Goal: Task Accomplishment & Management: Manage account settings

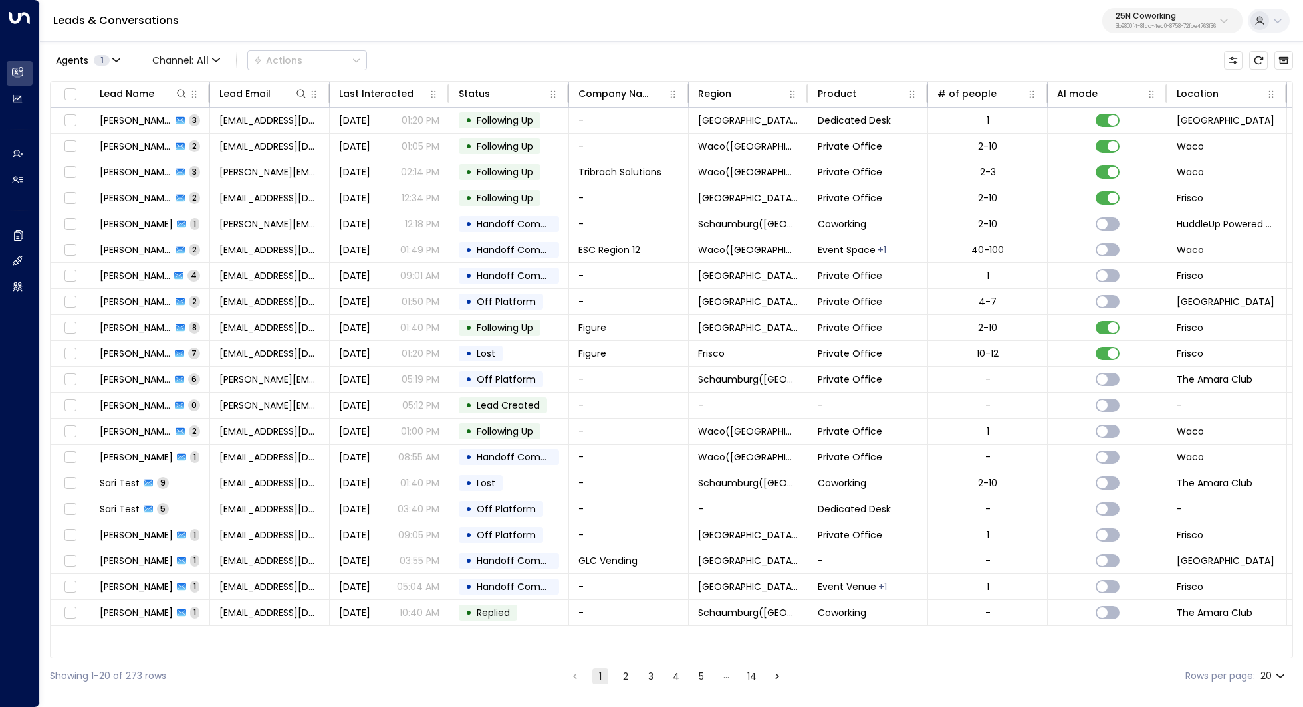
click at [1162, 24] on p "3b9800f4-81ca-4ec0-8758-72fbe4763f36" at bounding box center [1166, 26] width 100 height 5
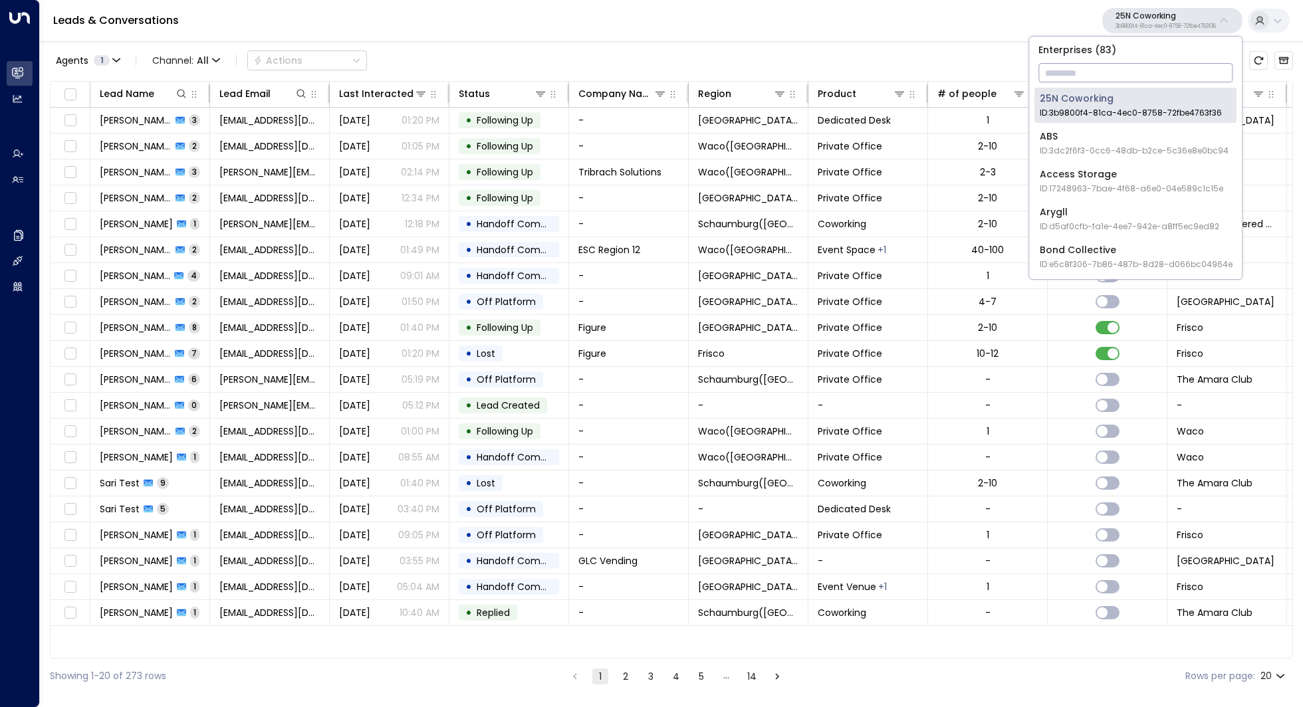
click at [1128, 72] on input "text" at bounding box center [1135, 72] width 194 height 25
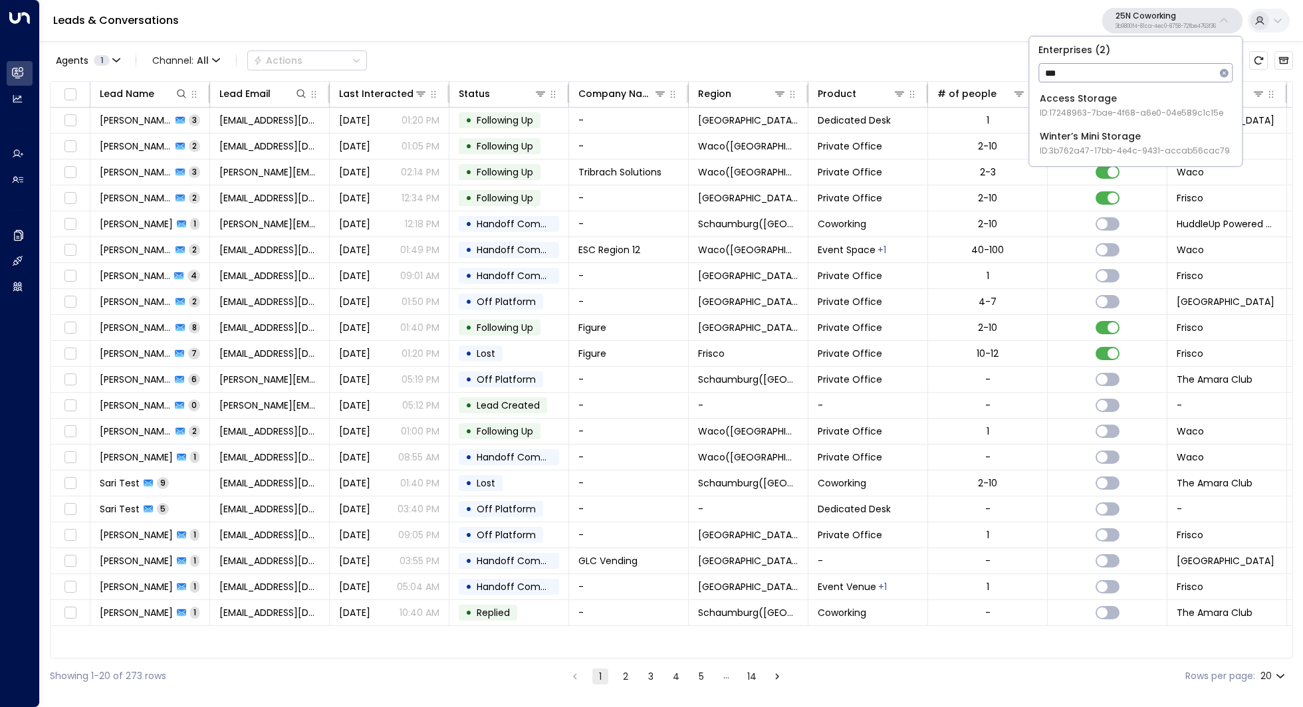
type input "***"
click at [1082, 115] on span "ID: 17248963-7bae-4f68-a6e0-04e589c1c15e" at bounding box center [1131, 113] width 183 height 12
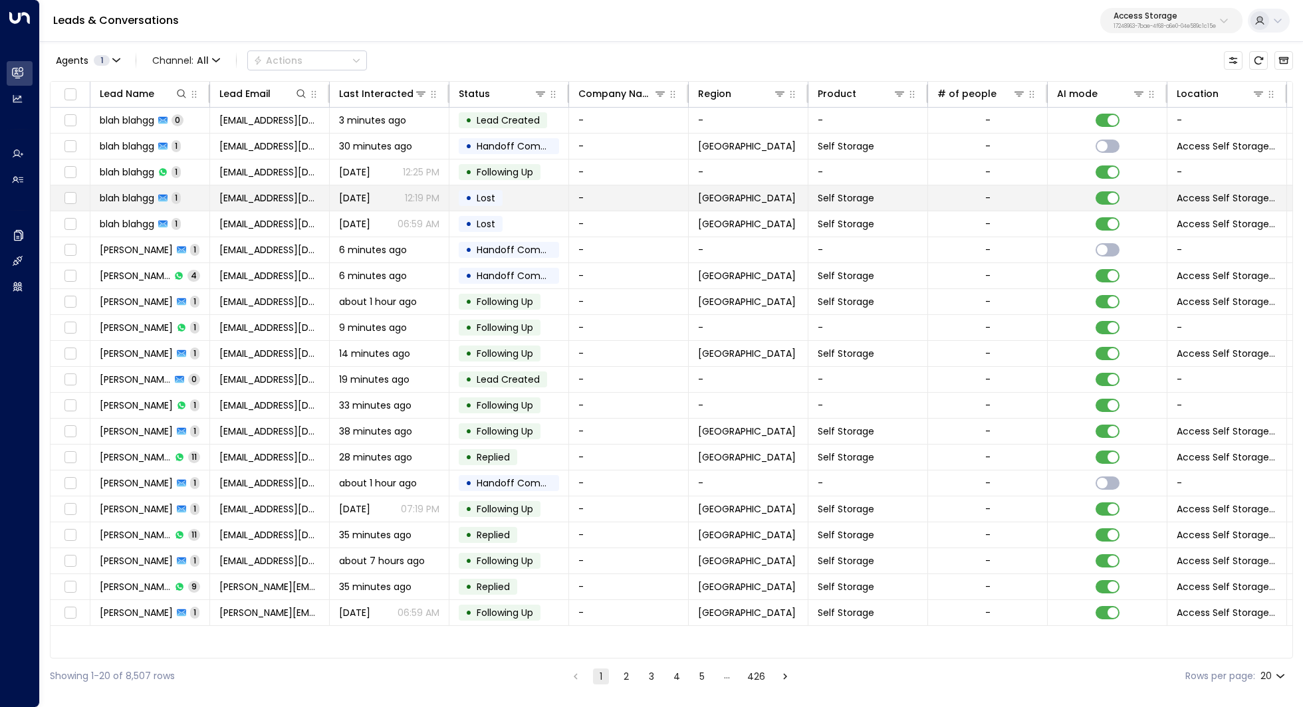
click at [132, 197] on span "blah blahgg" at bounding box center [127, 197] width 55 height 13
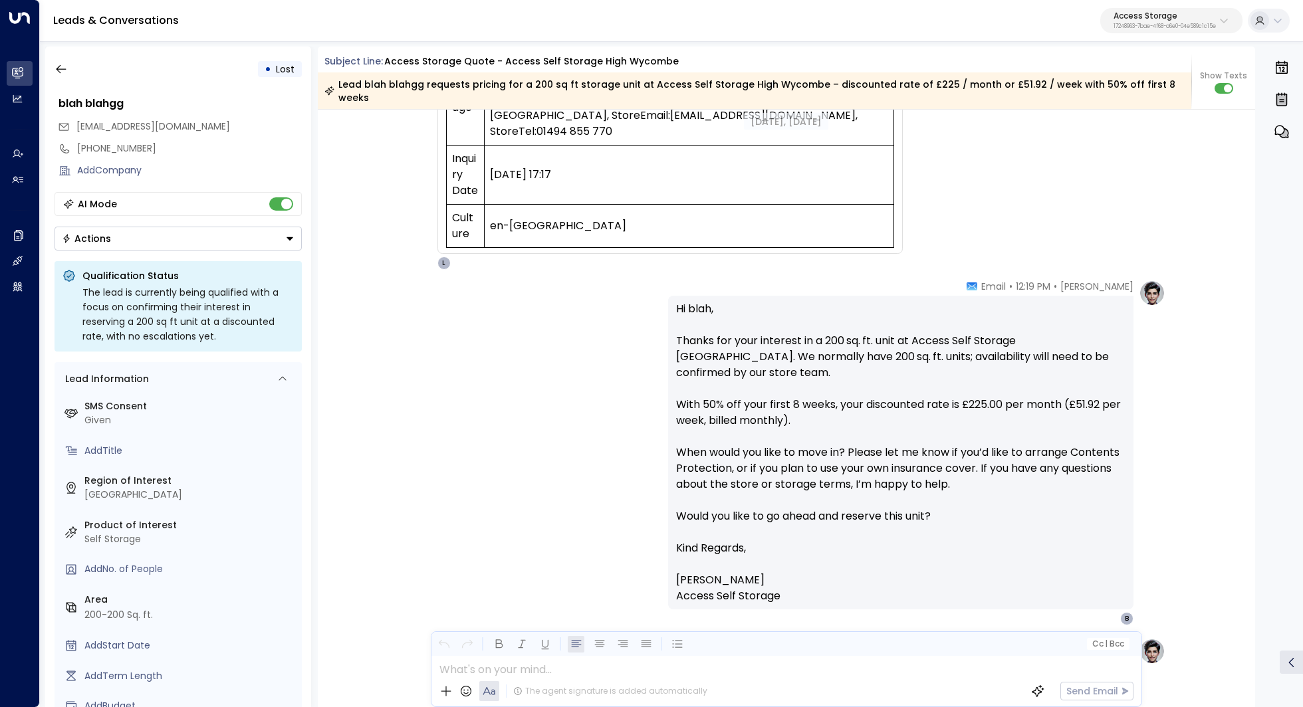
scroll to position [500, 0]
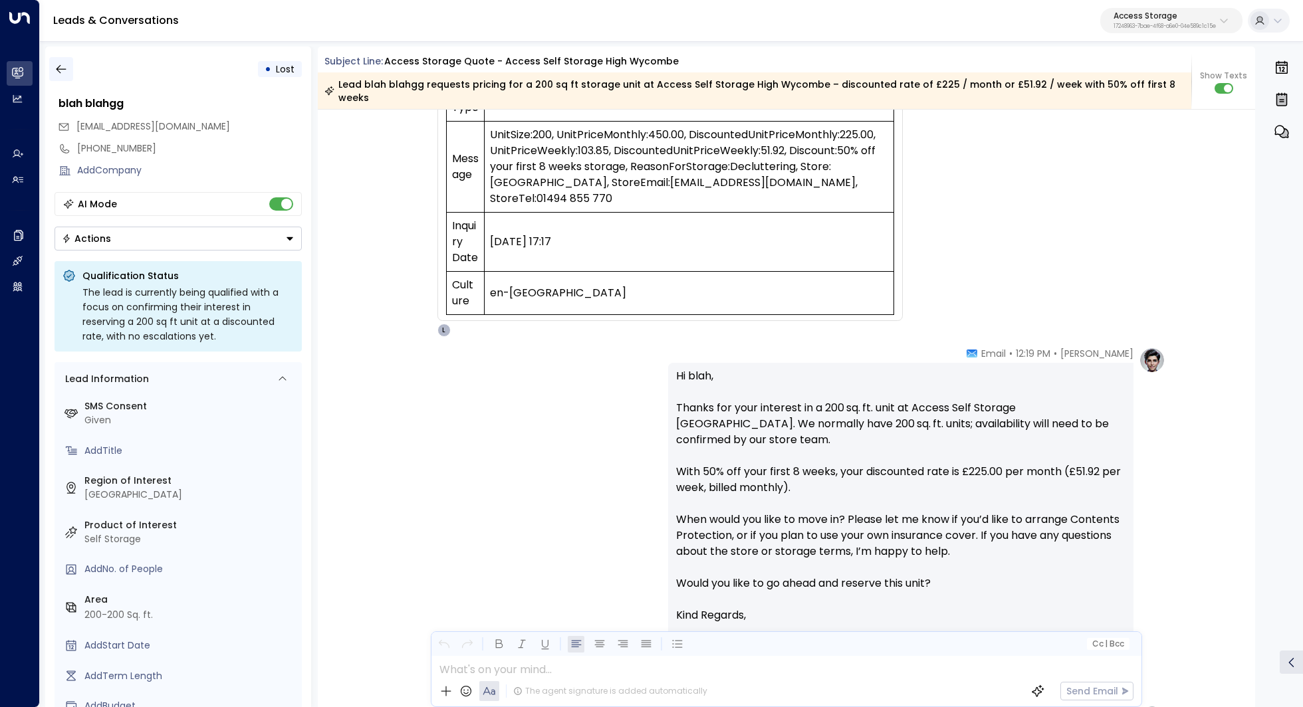
click at [63, 64] on icon "button" at bounding box center [61, 68] width 13 height 13
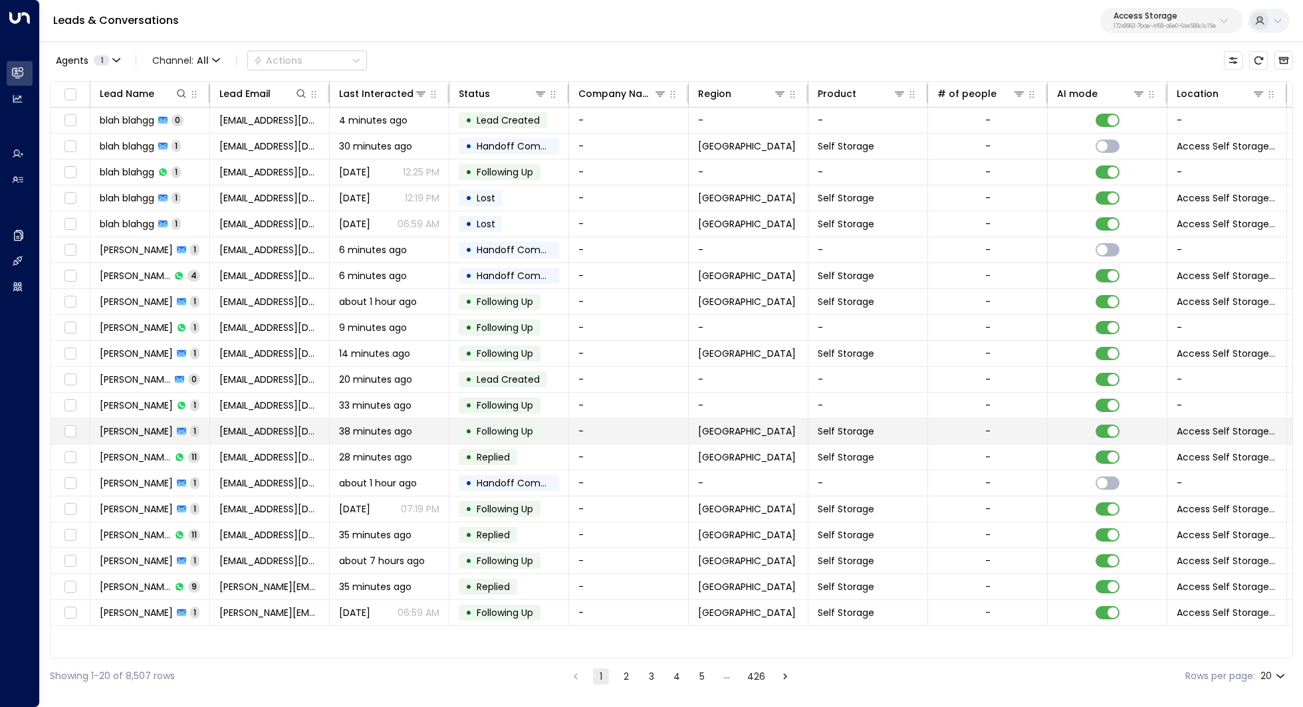
click at [139, 440] on td "[PERSON_NAME] 1" at bounding box center [150, 431] width 120 height 25
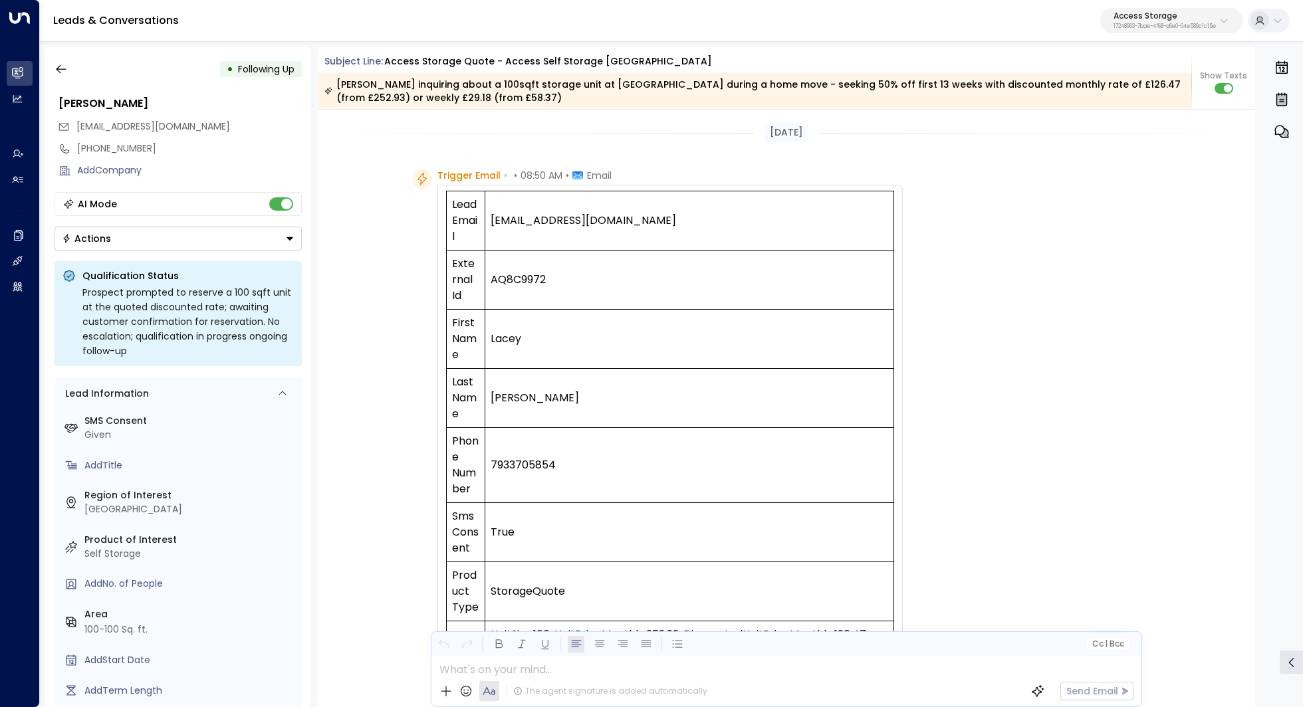
scroll to position [757, 0]
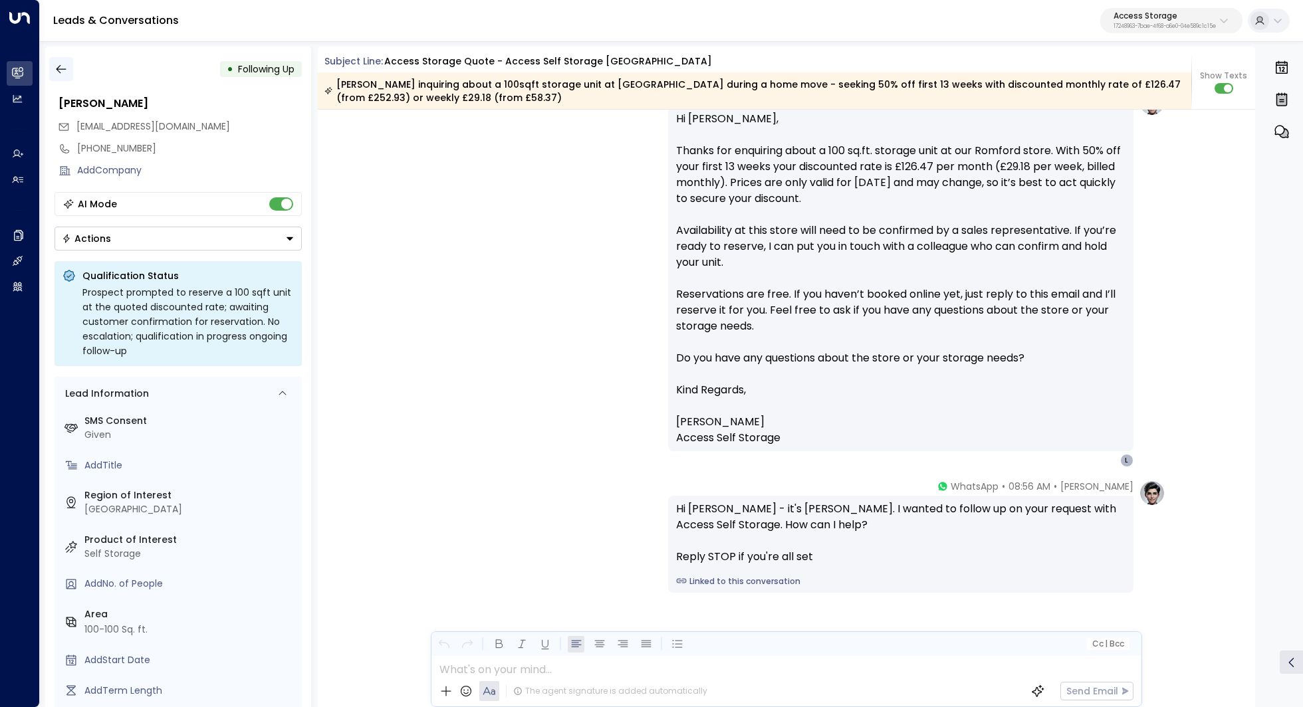
click at [66, 63] on icon "button" at bounding box center [61, 68] width 13 height 13
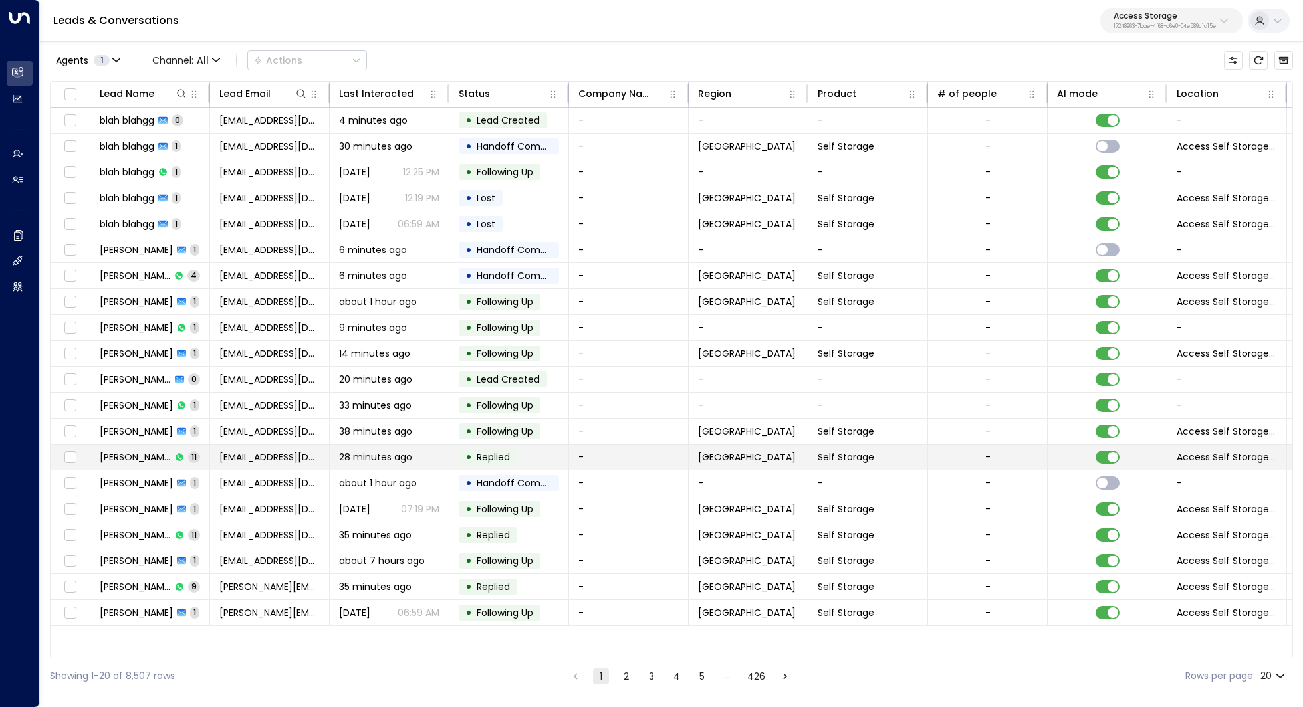
click at [132, 446] on td "[PERSON_NAME] 11" at bounding box center [150, 457] width 120 height 25
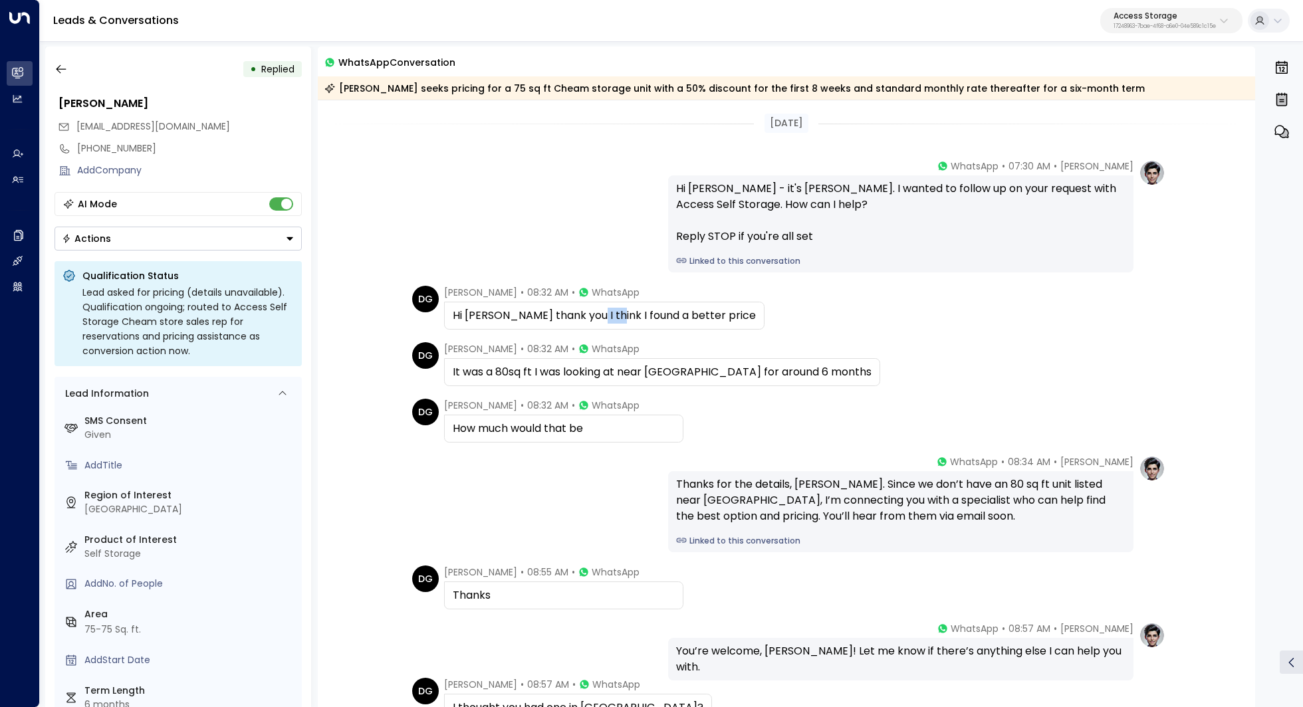
drag, startPoint x: 582, startPoint y: 309, endPoint x: 600, endPoint y: 309, distance: 17.3
click at [600, 309] on div "Hi [PERSON_NAME] thank you I think I found a better price" at bounding box center [604, 316] width 303 height 16
drag, startPoint x: 654, startPoint y: 309, endPoint x: 646, endPoint y: 309, distance: 8.0
click at [646, 309] on div "Hi [PERSON_NAME] thank you I think I found a better price" at bounding box center [604, 316] width 303 height 16
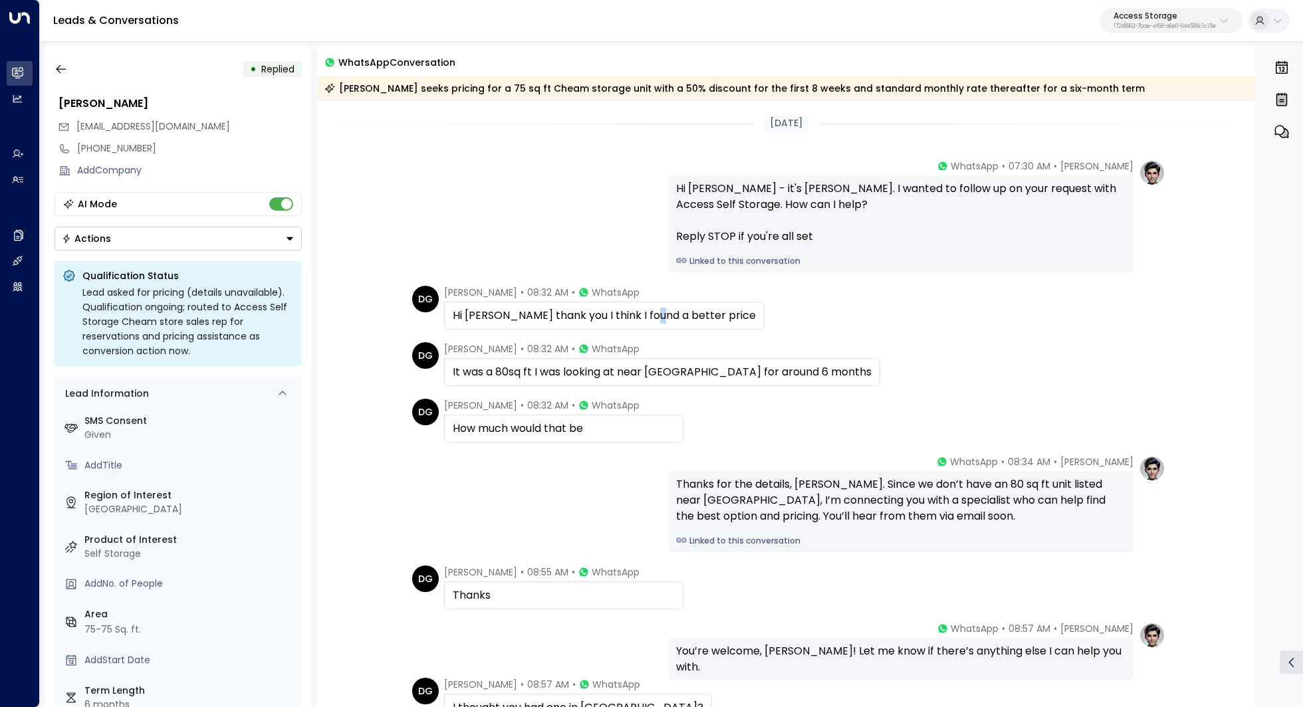
click at [646, 309] on div "Hi [PERSON_NAME] thank you I think I found a better price" at bounding box center [604, 316] width 303 height 16
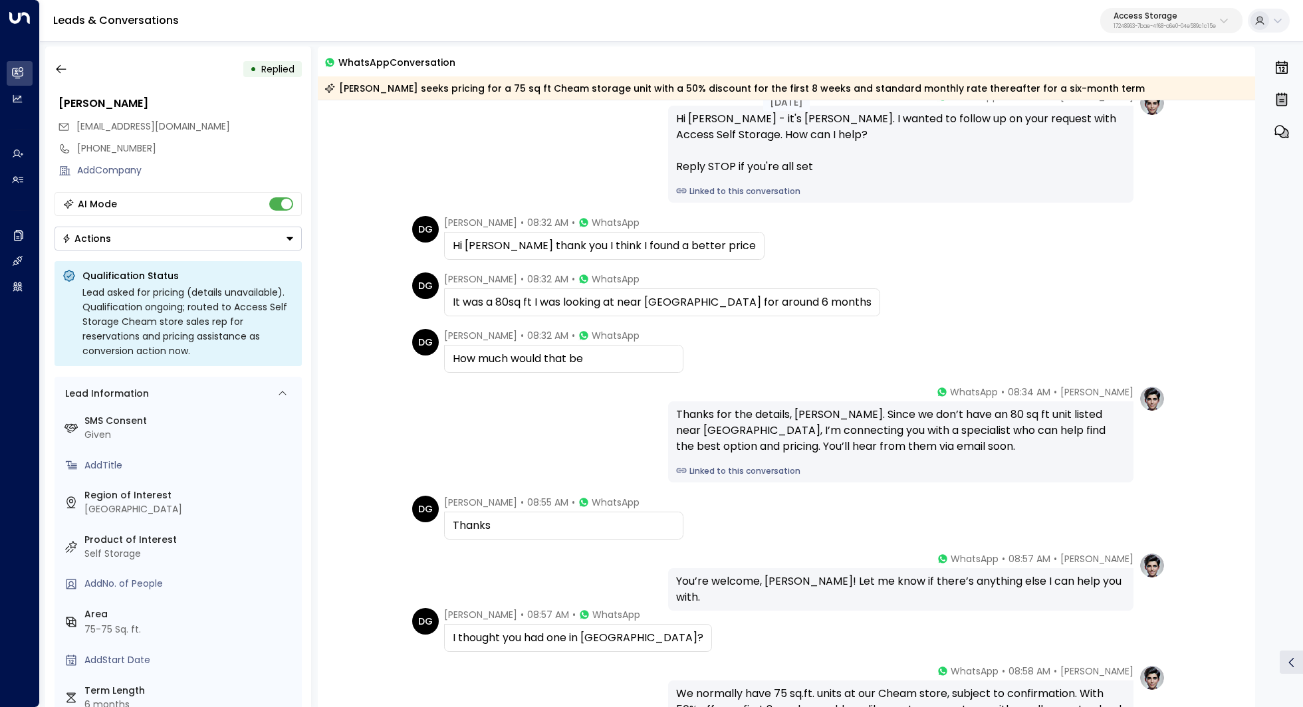
scroll to position [107, 0]
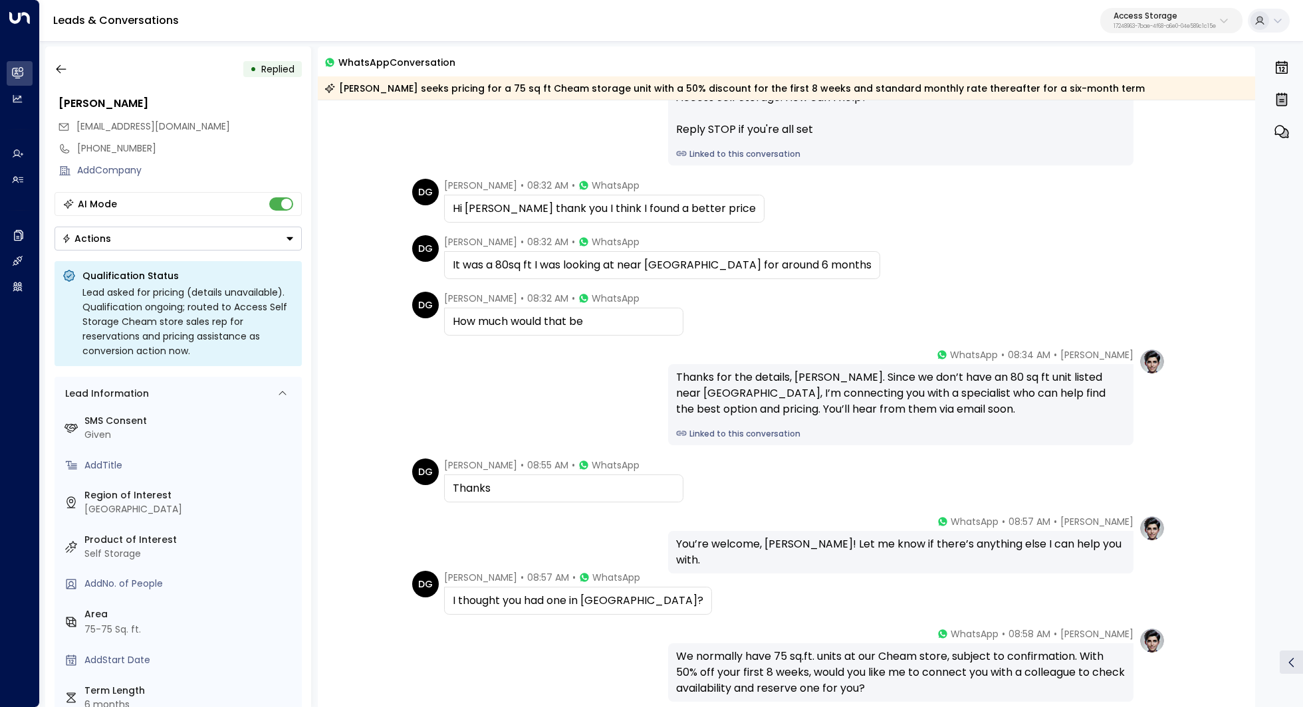
drag, startPoint x: 745, startPoint y: 263, endPoint x: 737, endPoint y: 263, distance: 8.6
click at [737, 263] on div "It was a 80sq ft I was looking at near [GEOGRAPHIC_DATA] for around 6 months" at bounding box center [662, 265] width 419 height 16
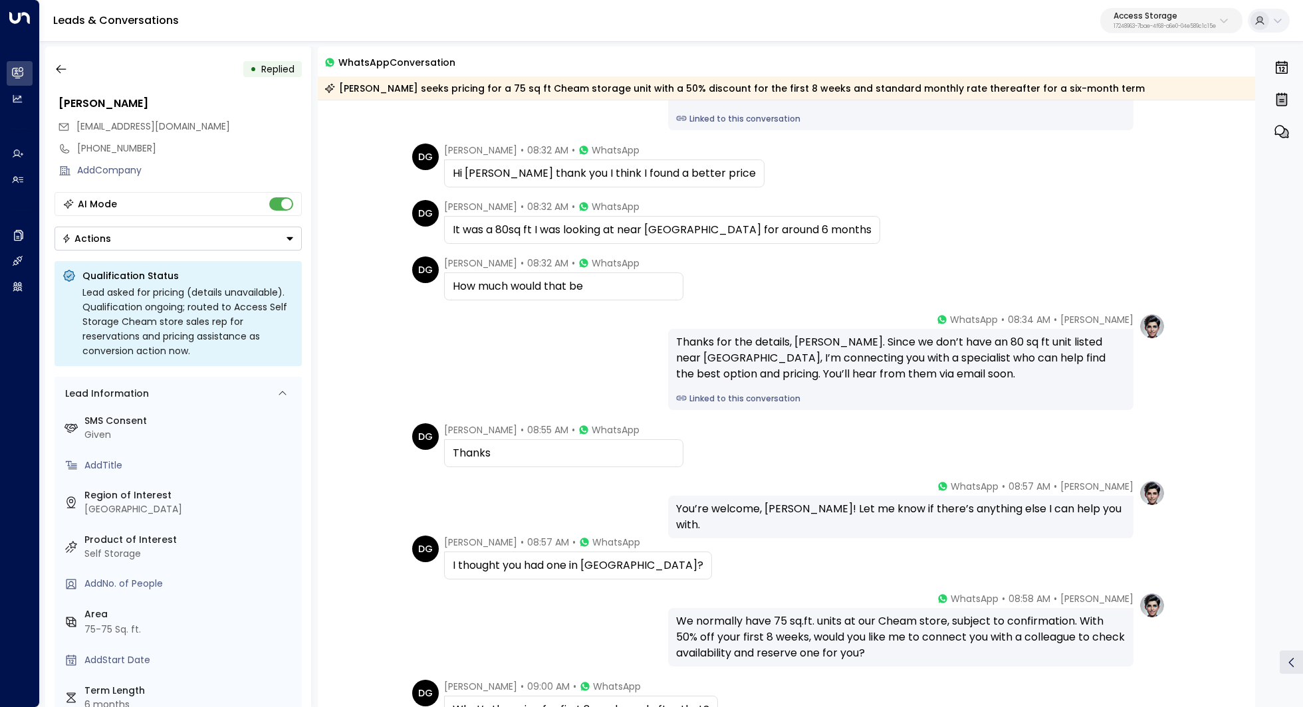
scroll to position [149, 0]
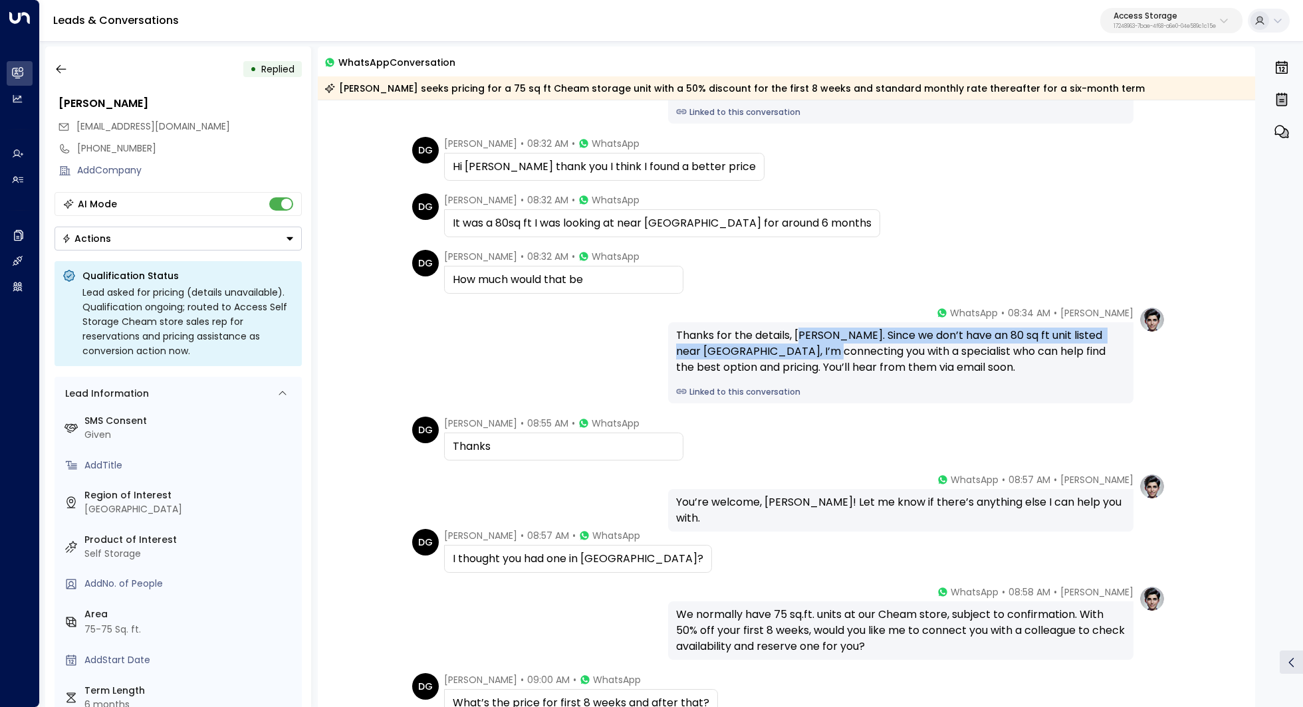
click at [802, 346] on div "Thanks for the details, [PERSON_NAME]. Since we don’t have an 80 sq ft unit lis…" at bounding box center [900, 352] width 449 height 48
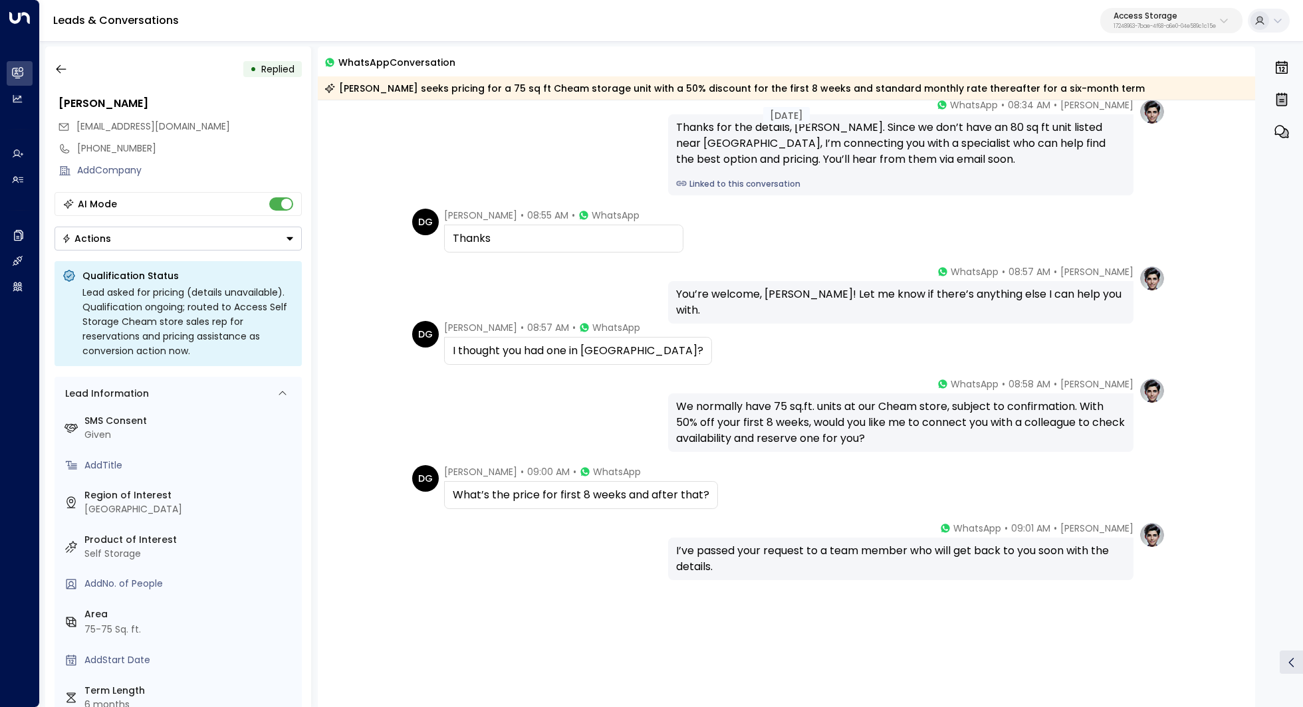
scroll to position [363, 0]
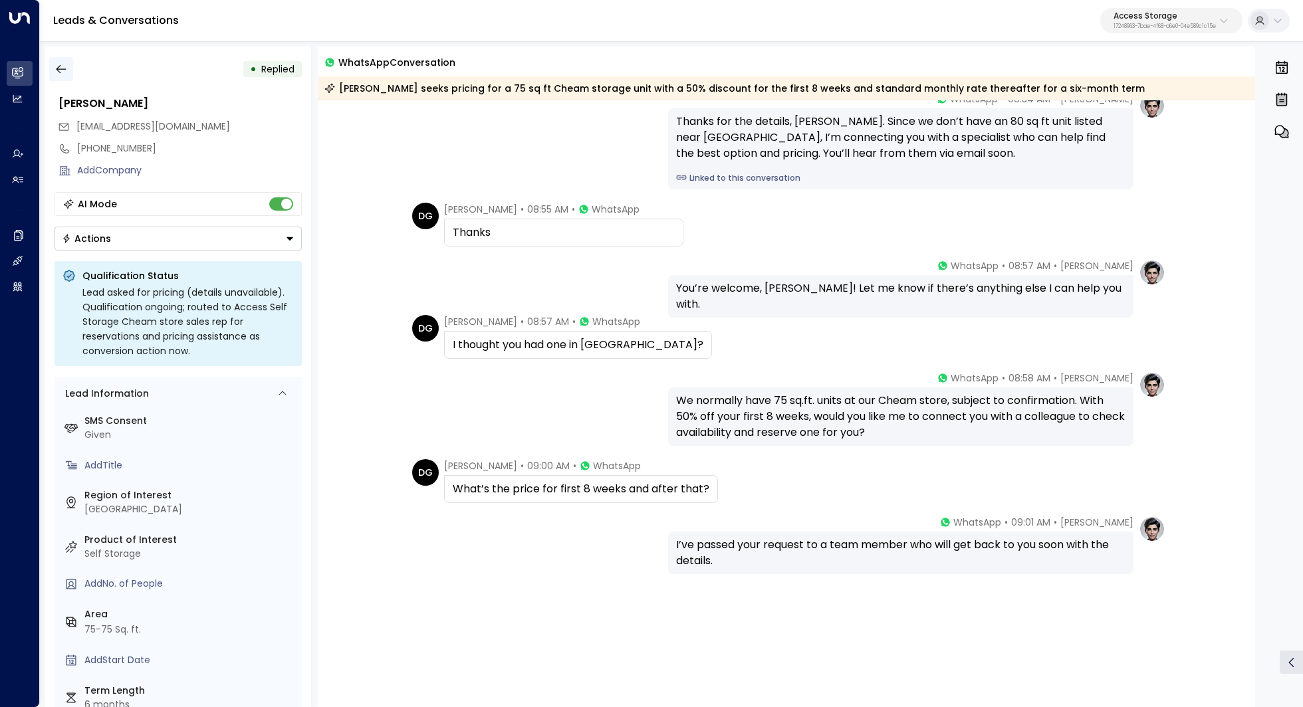
click at [53, 64] on button "button" at bounding box center [61, 69] width 24 height 24
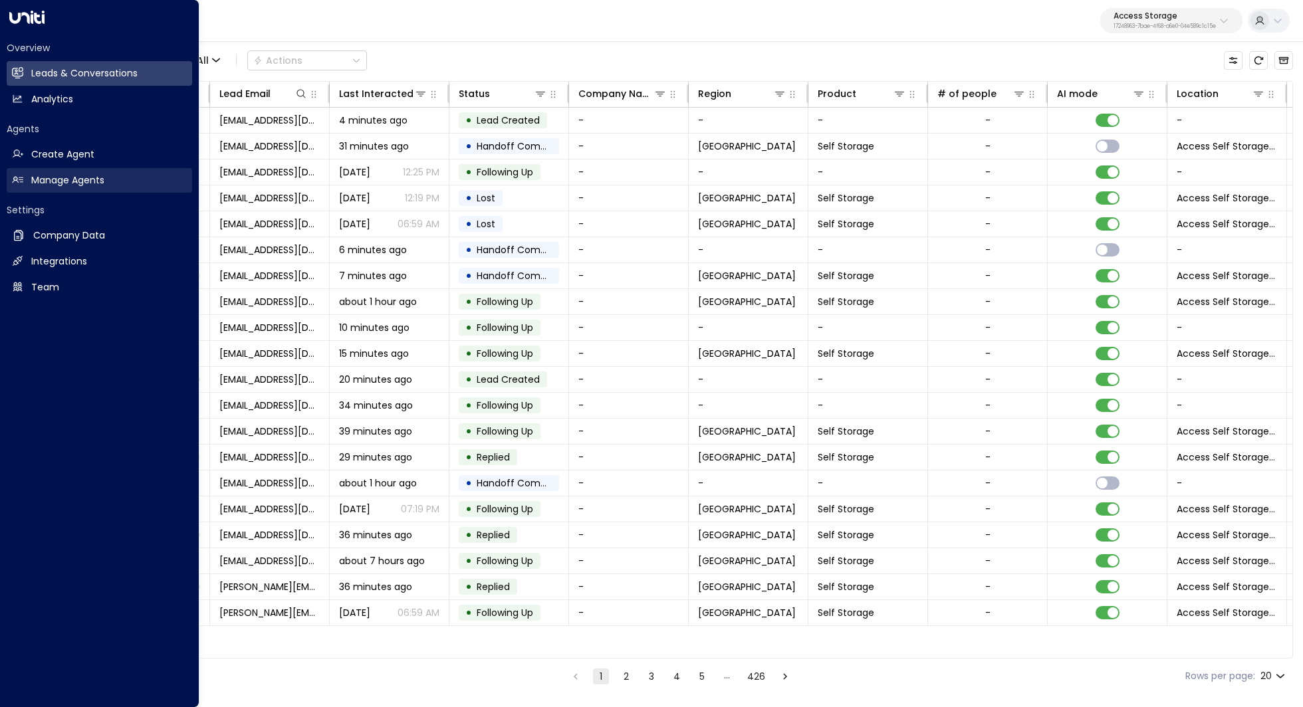
click at [83, 177] on h2 "Manage Agents" at bounding box center [67, 181] width 73 height 14
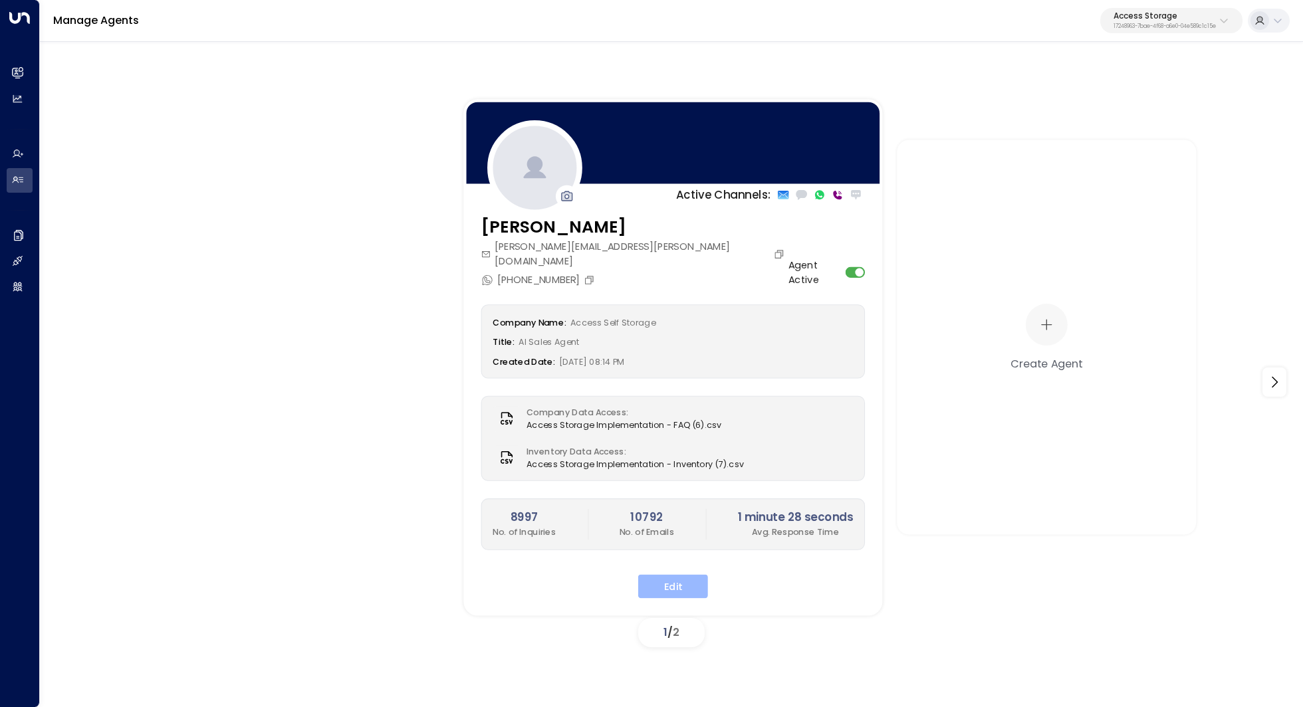
click at [669, 574] on button "Edit" at bounding box center [673, 586] width 70 height 24
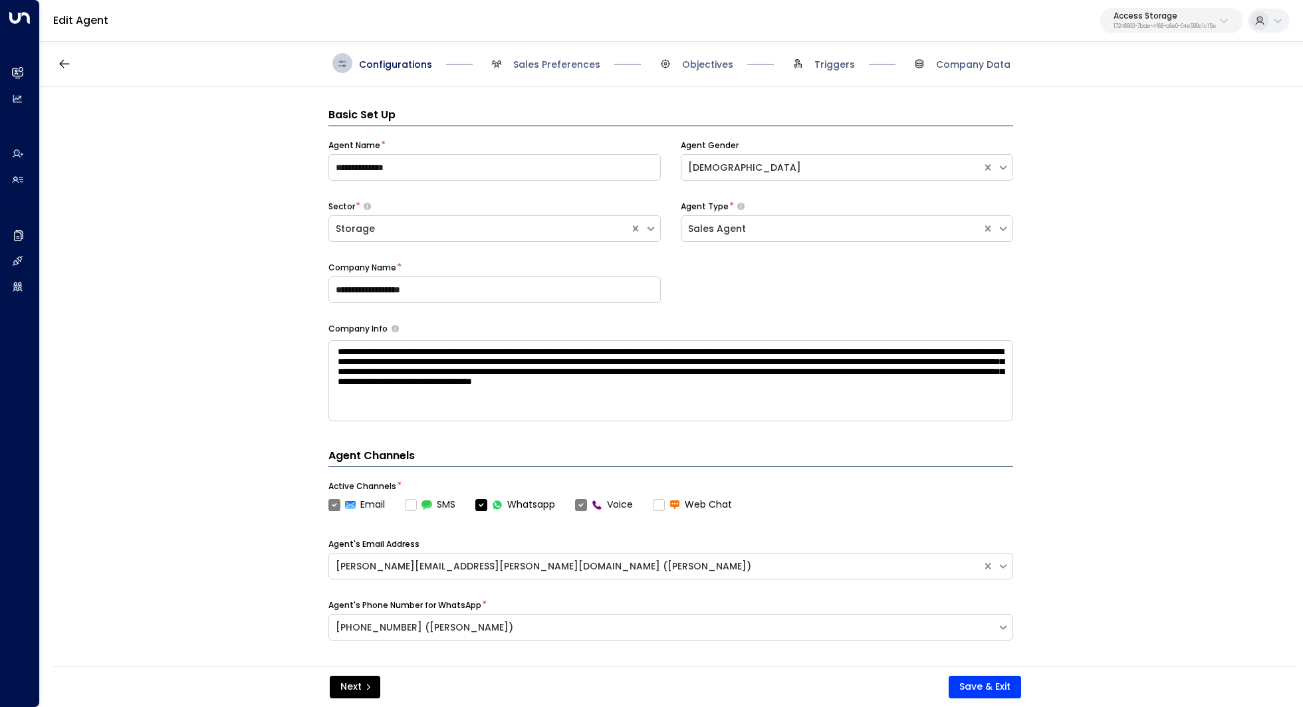
scroll to position [20, 0]
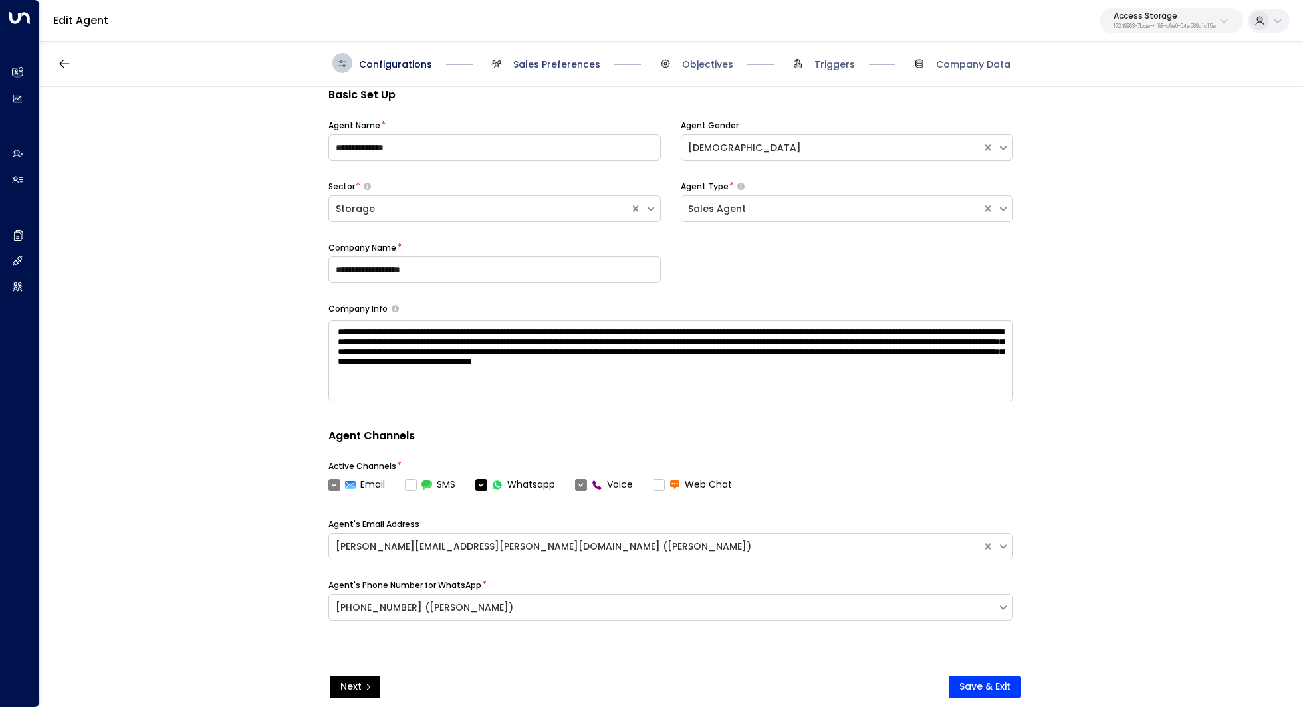
click at [570, 63] on span "Sales Preferences" at bounding box center [556, 64] width 87 height 13
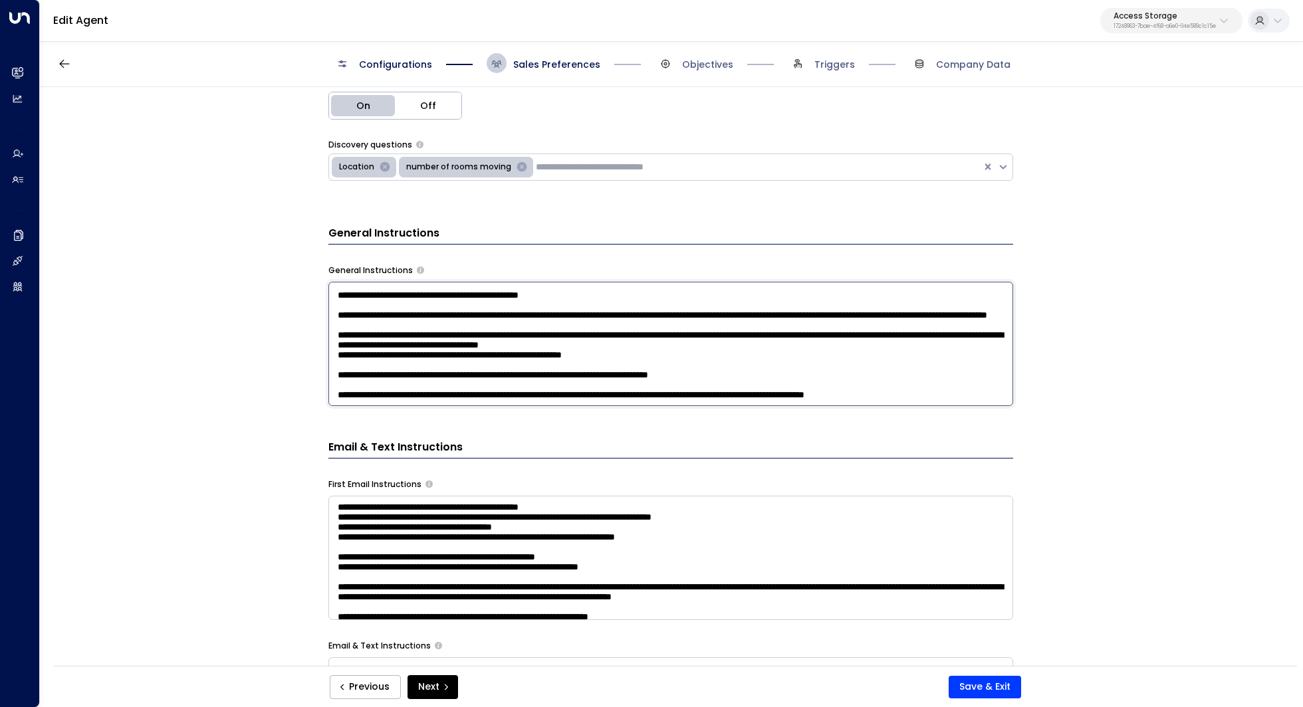
scroll to position [90, 0]
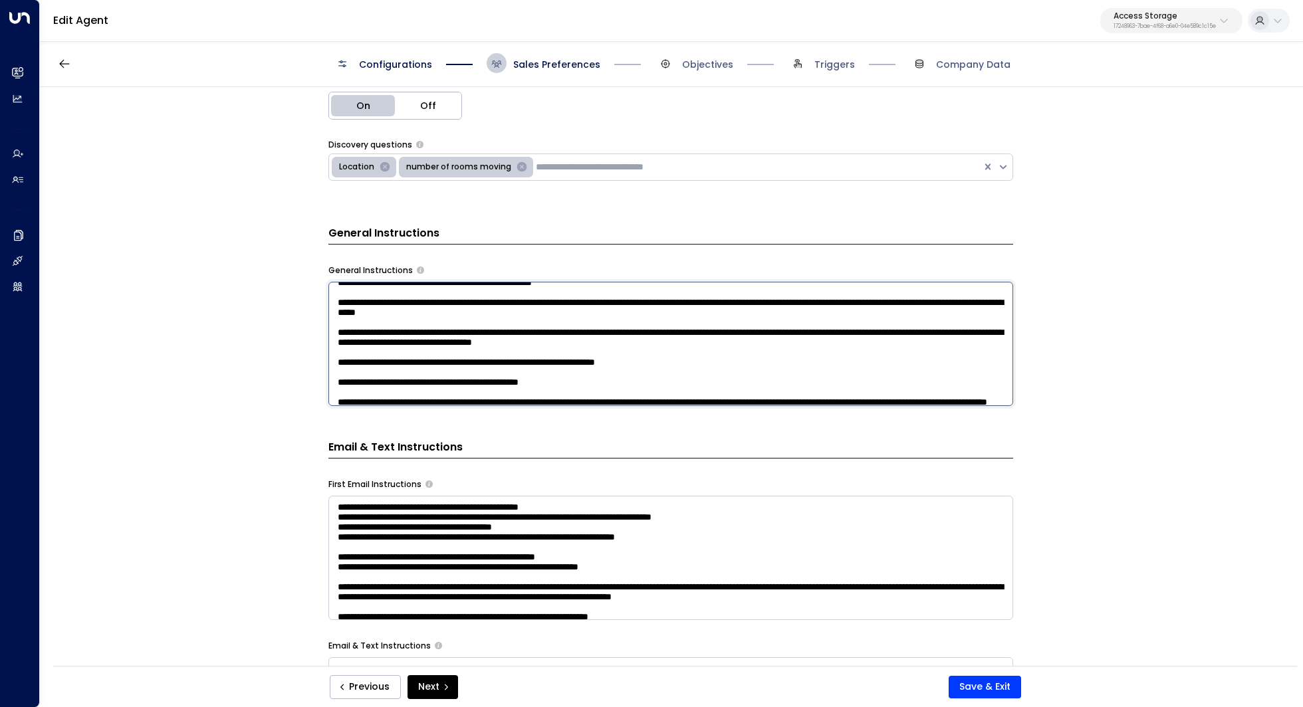
click at [624, 393] on textarea at bounding box center [670, 344] width 685 height 124
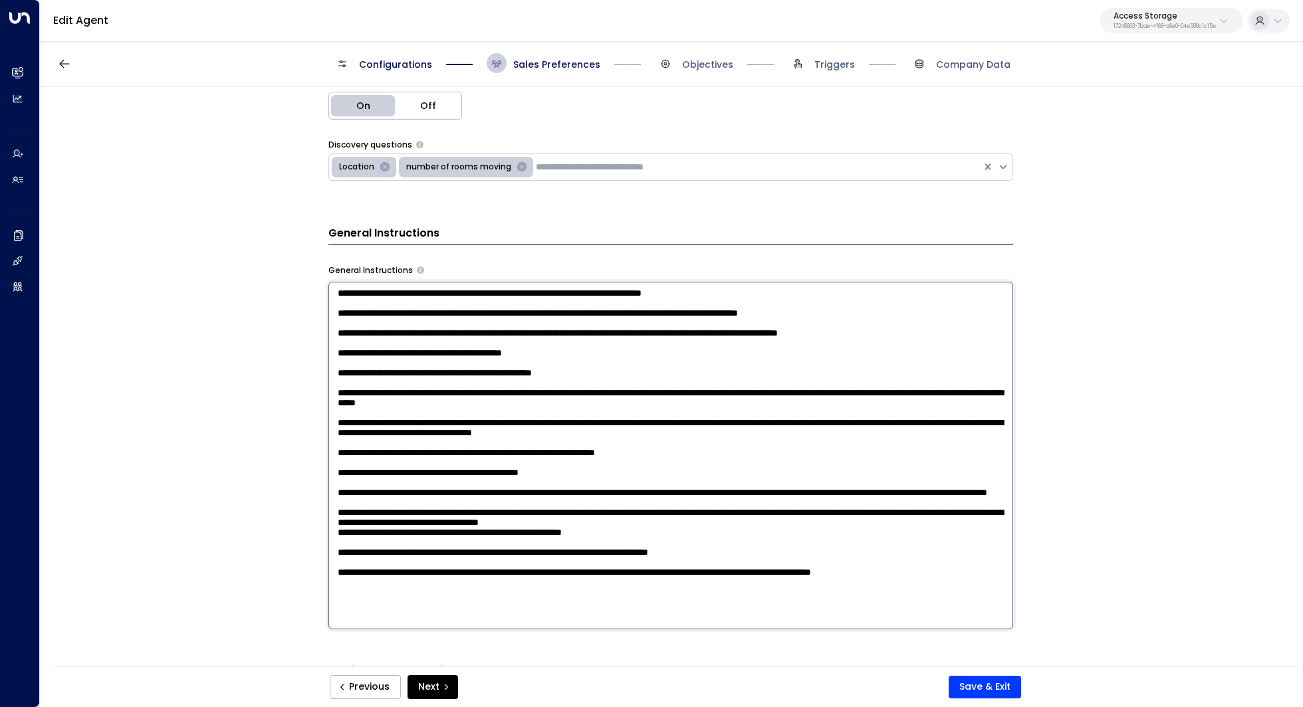
scroll to position [112, 0]
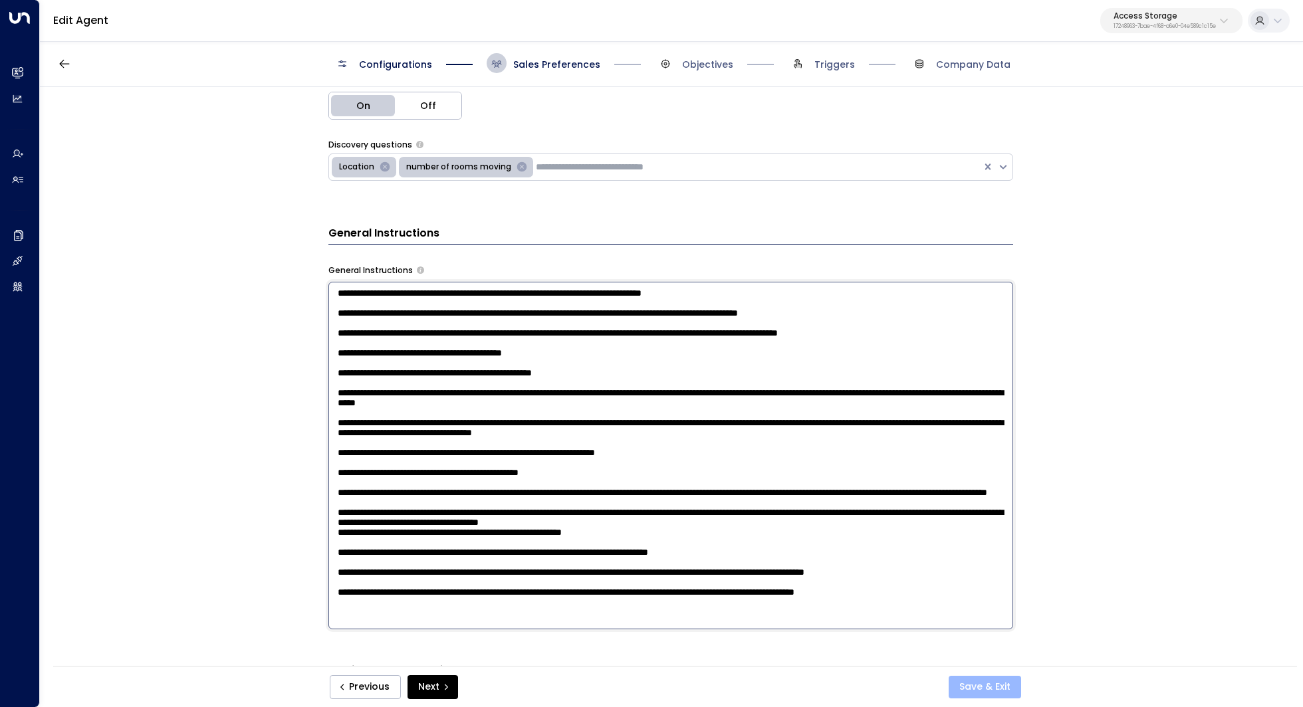
type textarea "**********"
click at [991, 689] on button "Save & Exit" at bounding box center [985, 687] width 72 height 23
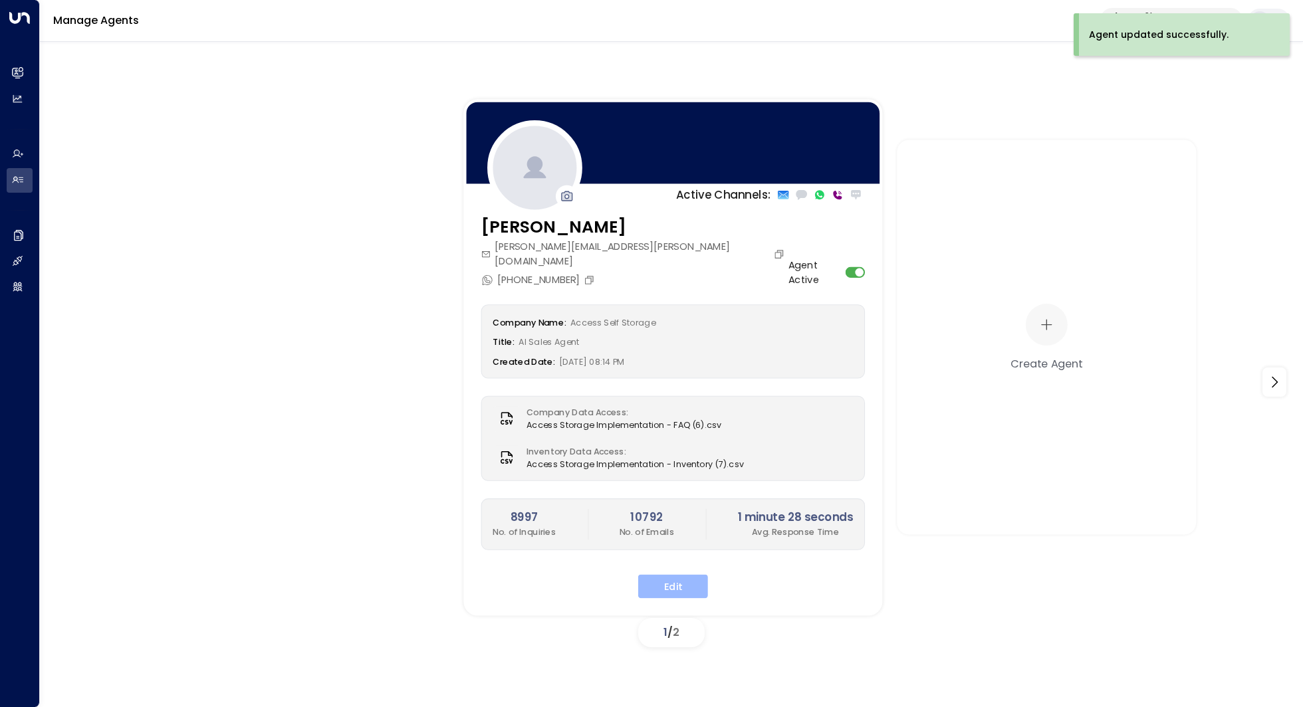
click at [685, 574] on button "Edit" at bounding box center [673, 586] width 70 height 24
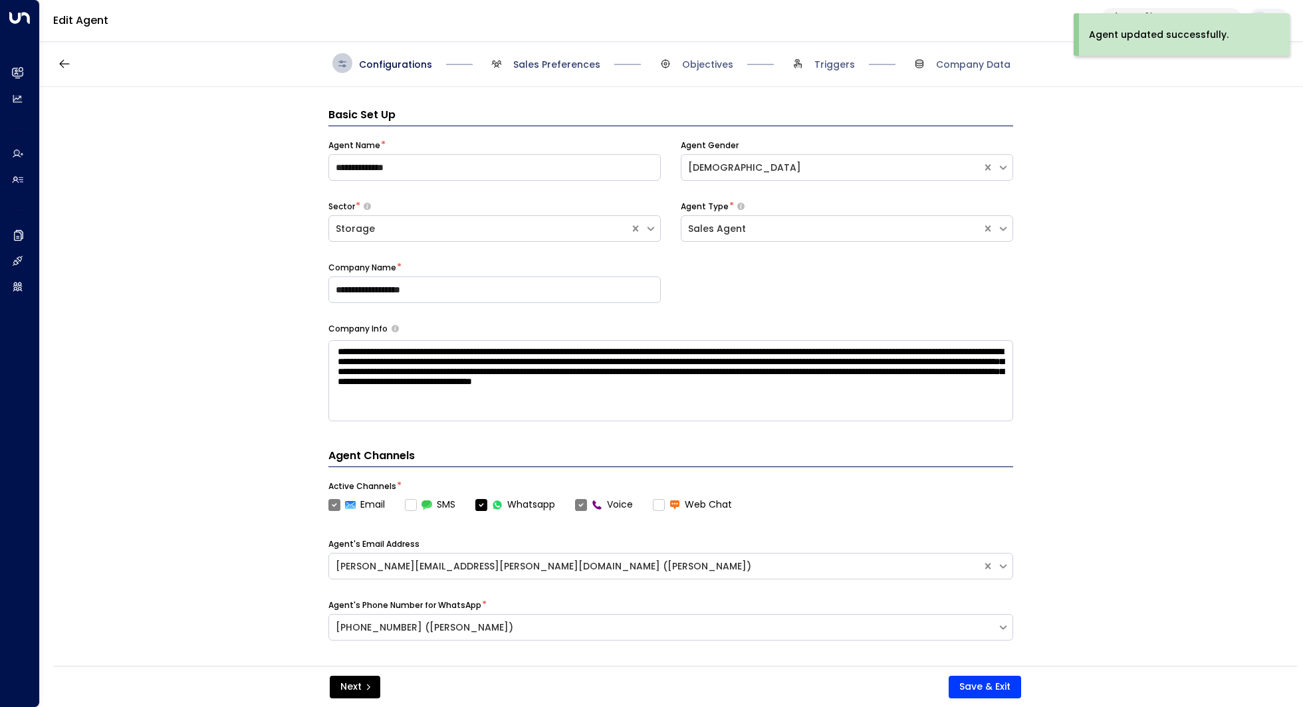
click at [544, 64] on span "Sales Preferences" at bounding box center [556, 64] width 87 height 13
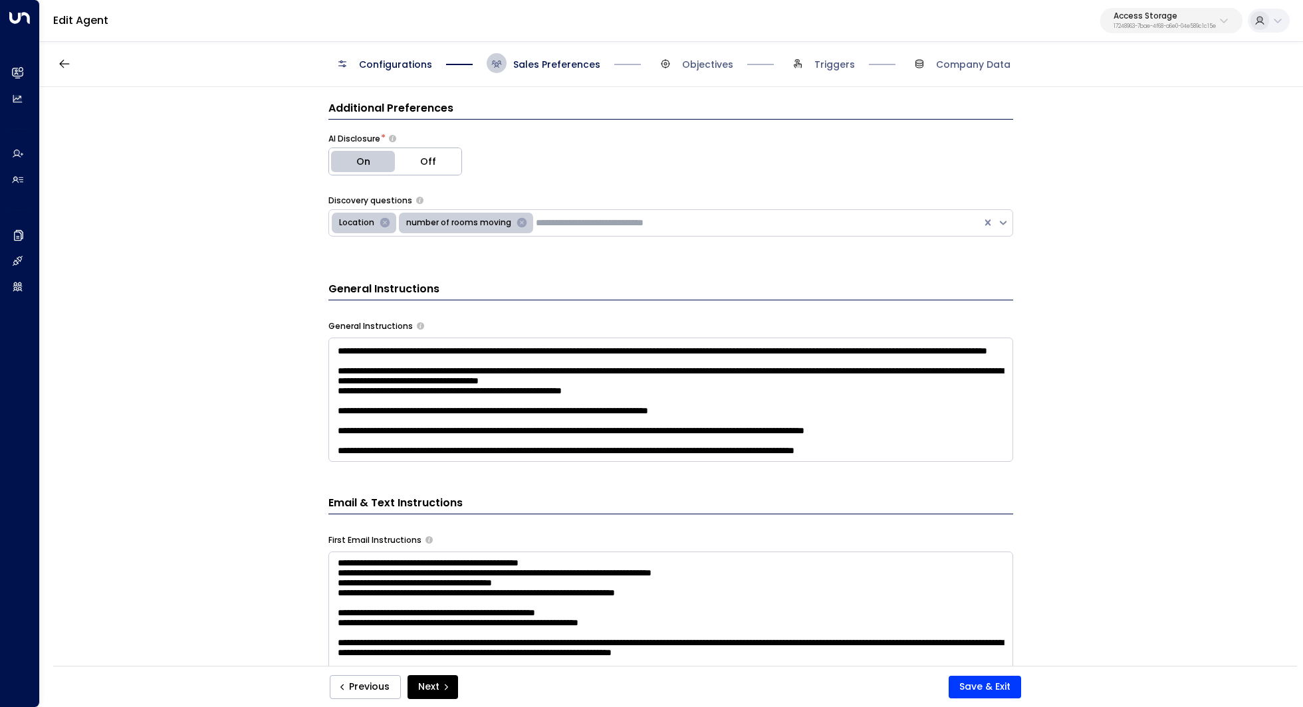
scroll to position [342, 0]
click at [1121, 15] on p "Access Storage" at bounding box center [1165, 16] width 102 height 8
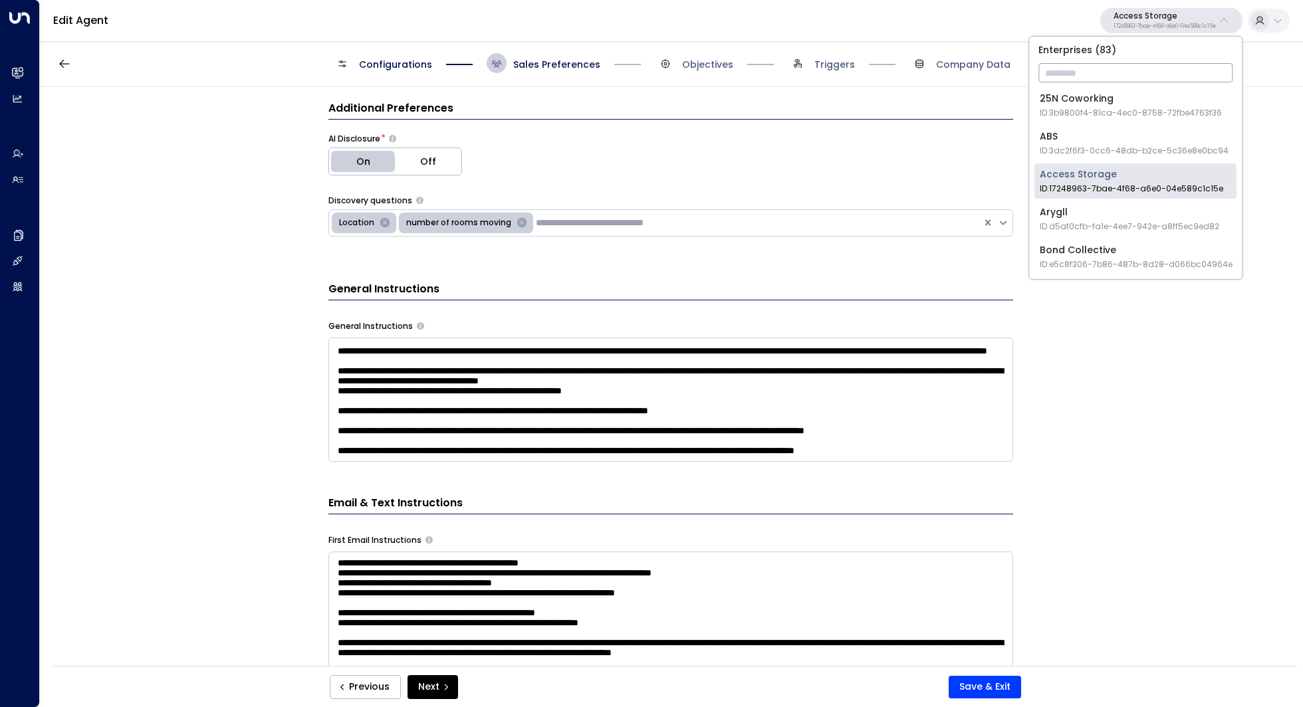
click at [1099, 76] on input "text" at bounding box center [1135, 72] width 194 height 25
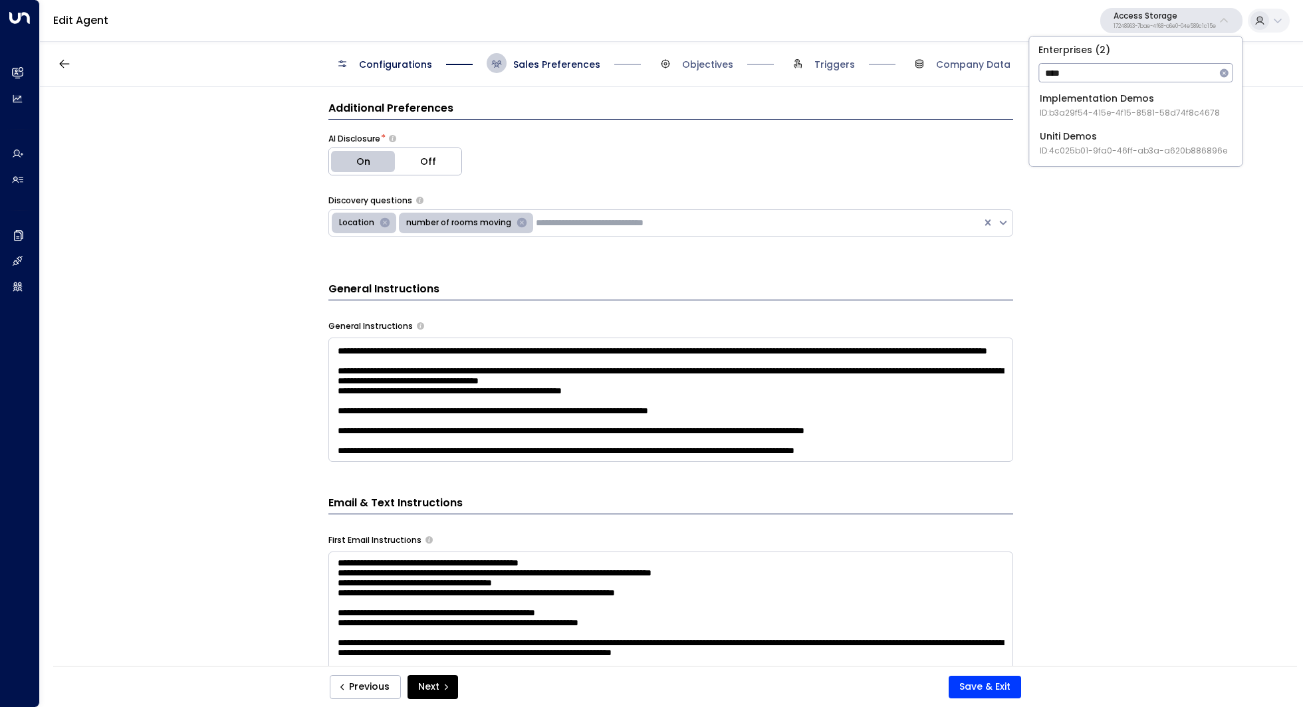
type input "****"
click at [1105, 153] on span "ID: 4c025b01-9fa0-46ff-ab3a-a620b886896e" at bounding box center [1133, 151] width 187 height 12
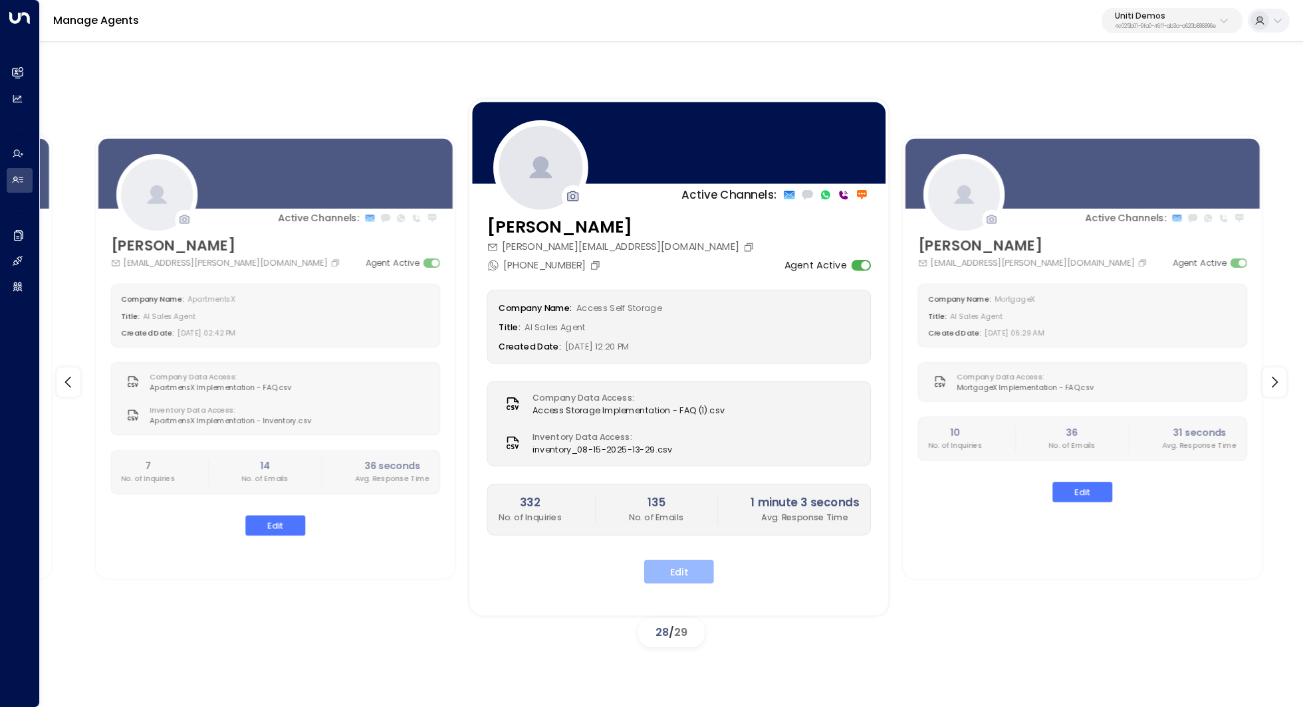
click at [680, 570] on button "Edit" at bounding box center [679, 572] width 70 height 24
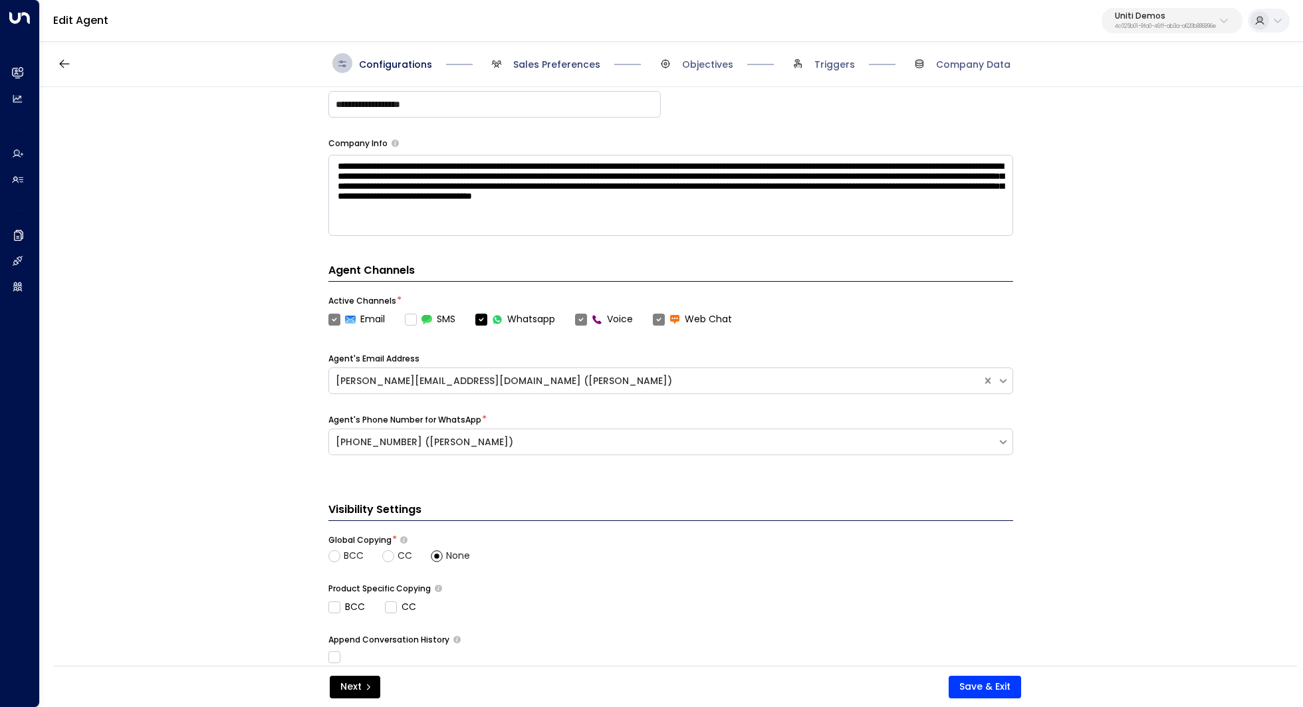
click at [575, 68] on span "Sales Preferences" at bounding box center [556, 64] width 87 height 13
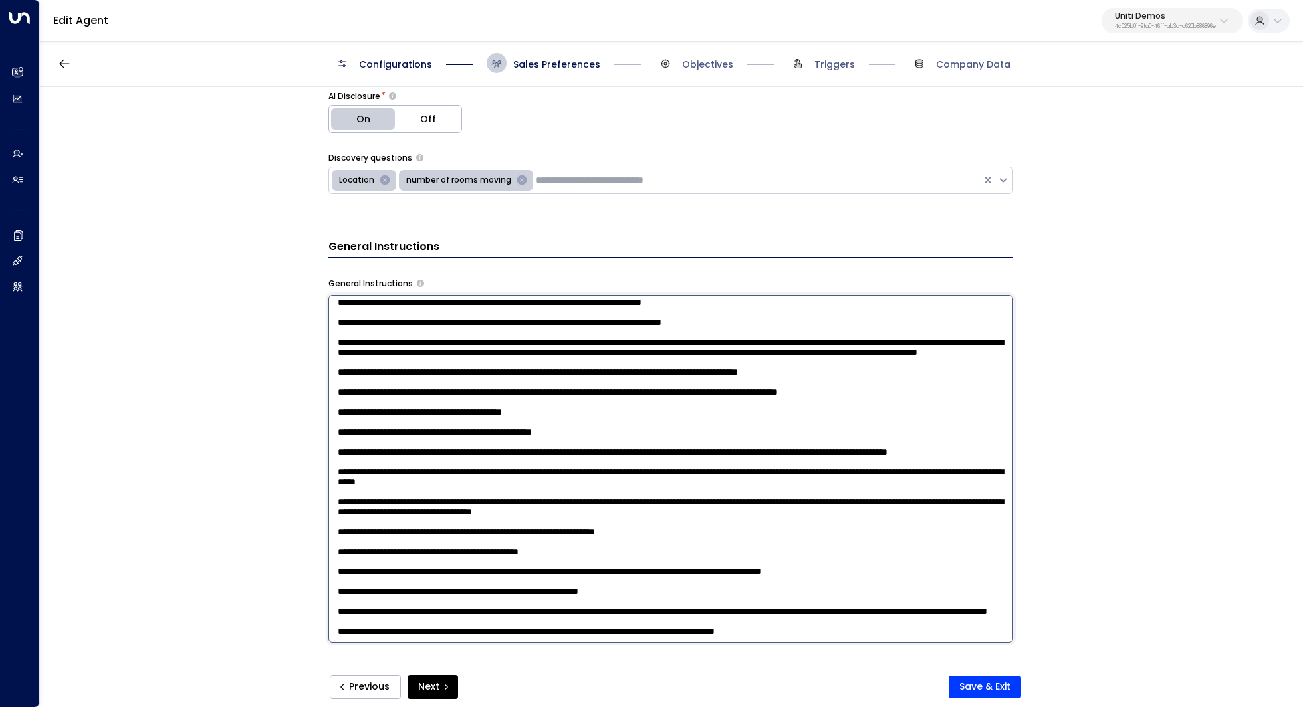
scroll to position [201, 0]
drag, startPoint x: 891, startPoint y: 404, endPoint x: 475, endPoint y: 402, distance: 416.2
click at [475, 402] on textarea at bounding box center [670, 469] width 685 height 348
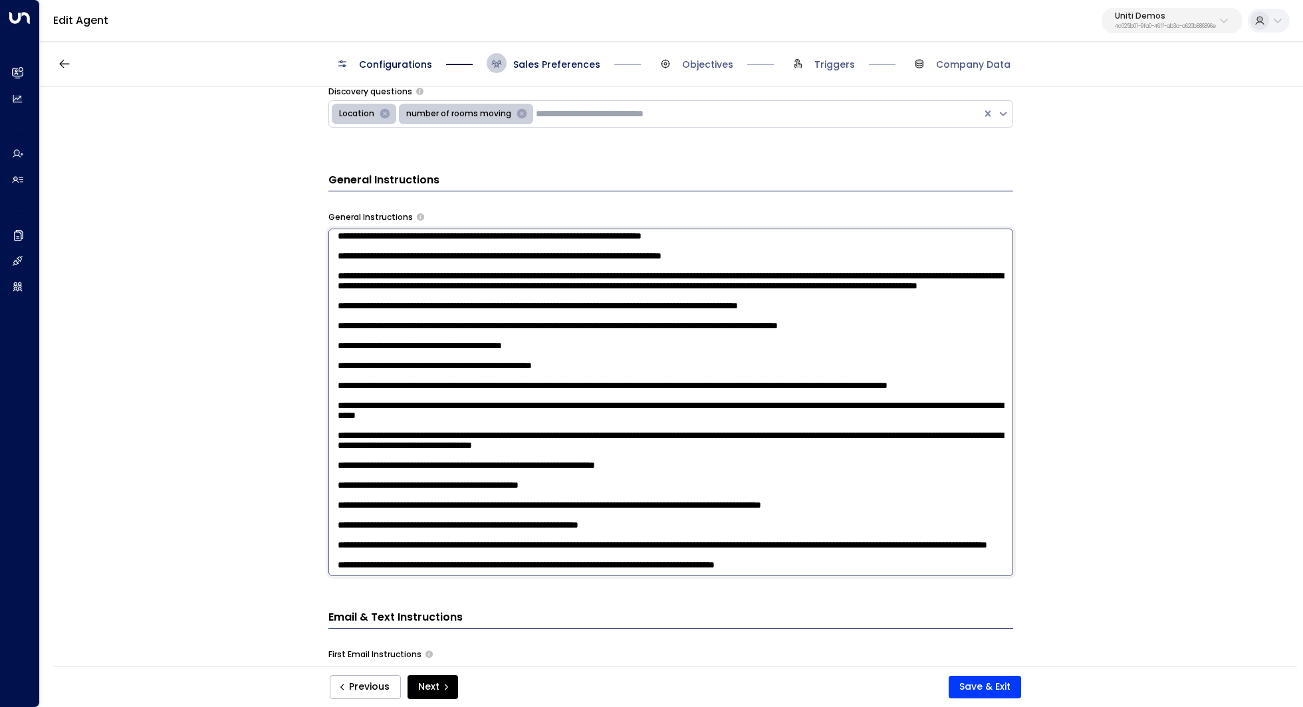
drag, startPoint x: 895, startPoint y: 566, endPoint x: 406, endPoint y: 546, distance: 489.7
click at [406, 546] on textarea at bounding box center [670, 403] width 685 height 348
click at [1202, 13] on p "Uniti Demos" at bounding box center [1165, 16] width 101 height 8
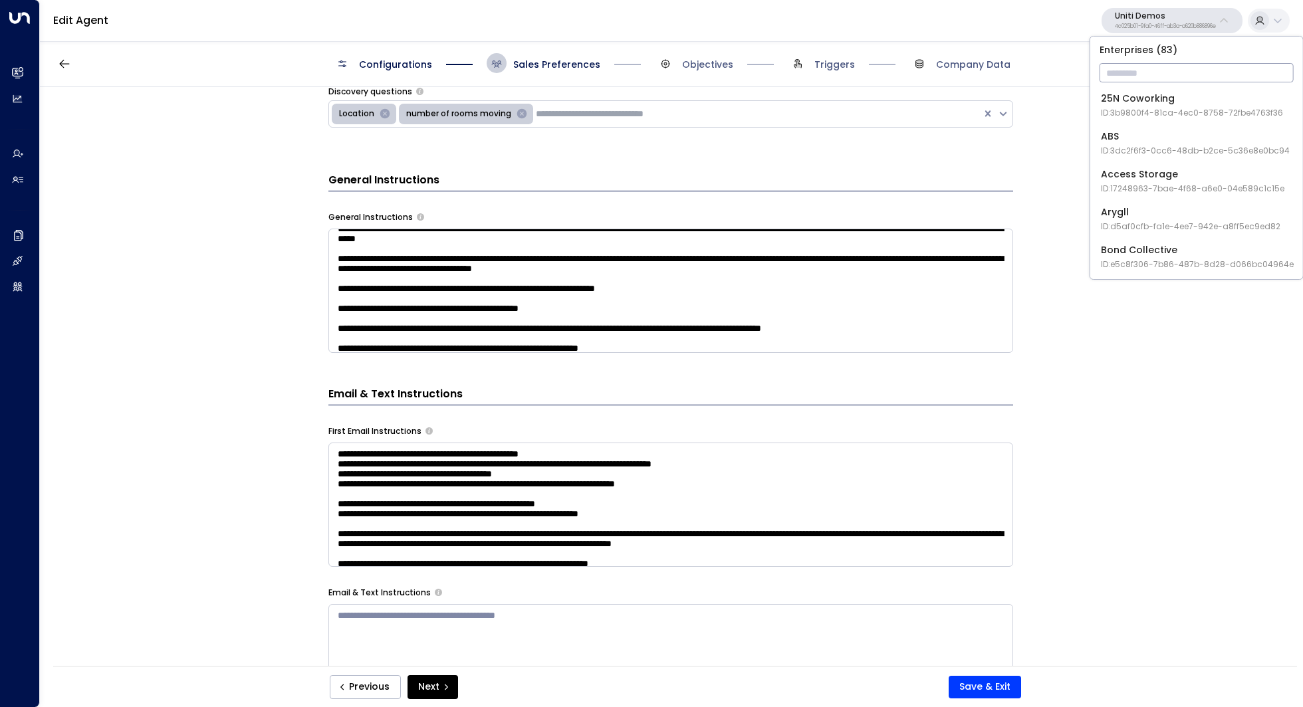
click at [1153, 65] on input "text" at bounding box center [1197, 72] width 194 height 25
type input "***"
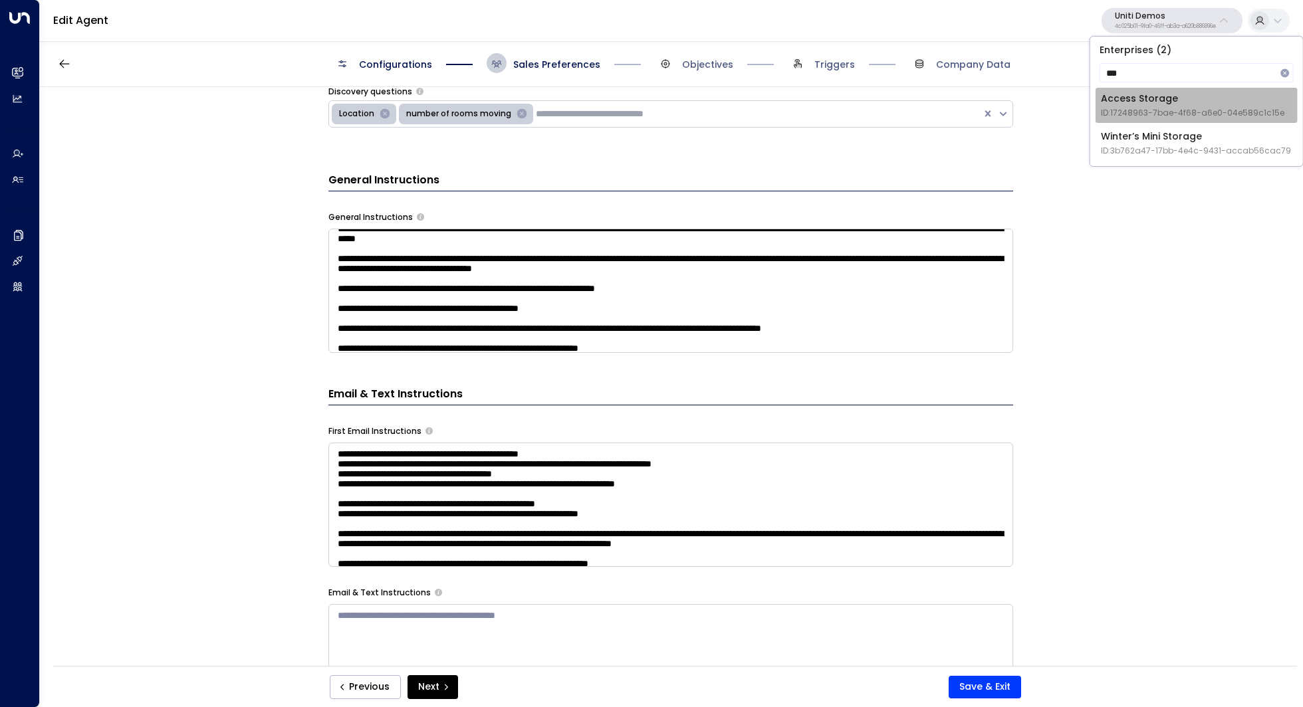
click at [1155, 103] on div "Access Storage ID: 17248963-7bae-4f68-a6e0-04e589c1c15e" at bounding box center [1192, 105] width 183 height 27
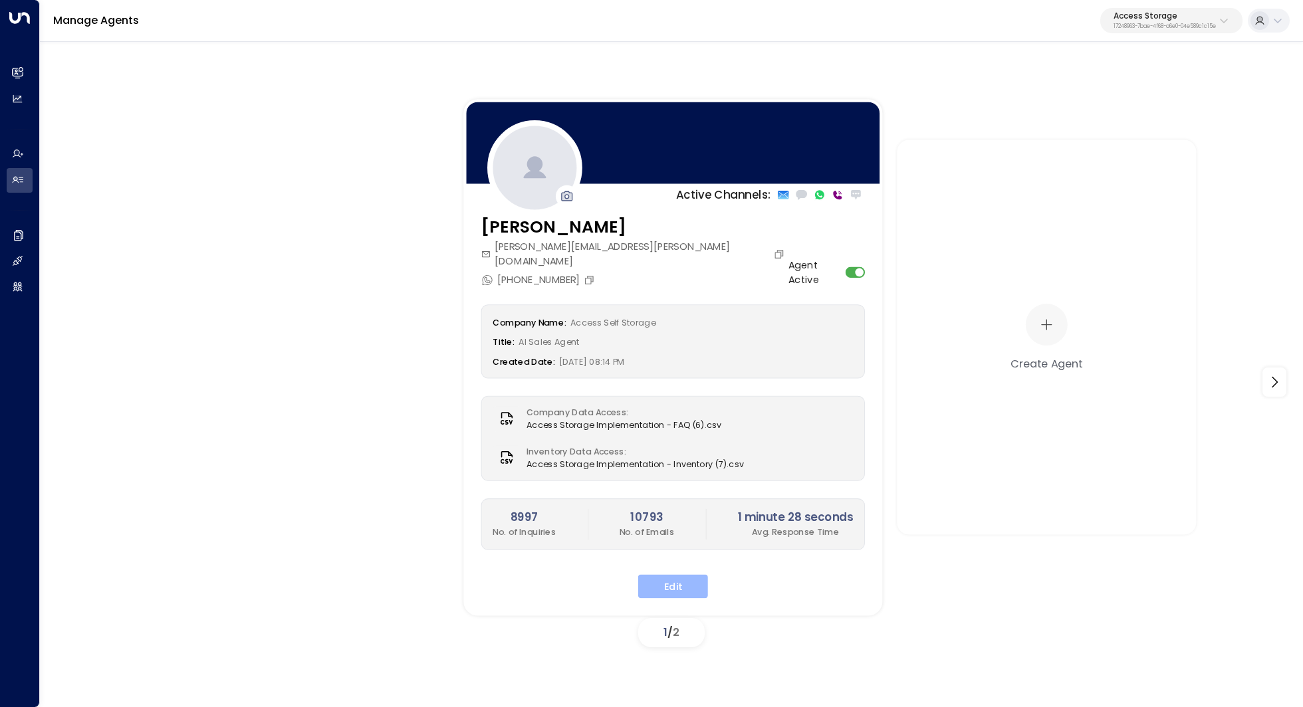
click at [654, 574] on button "Edit" at bounding box center [673, 586] width 70 height 24
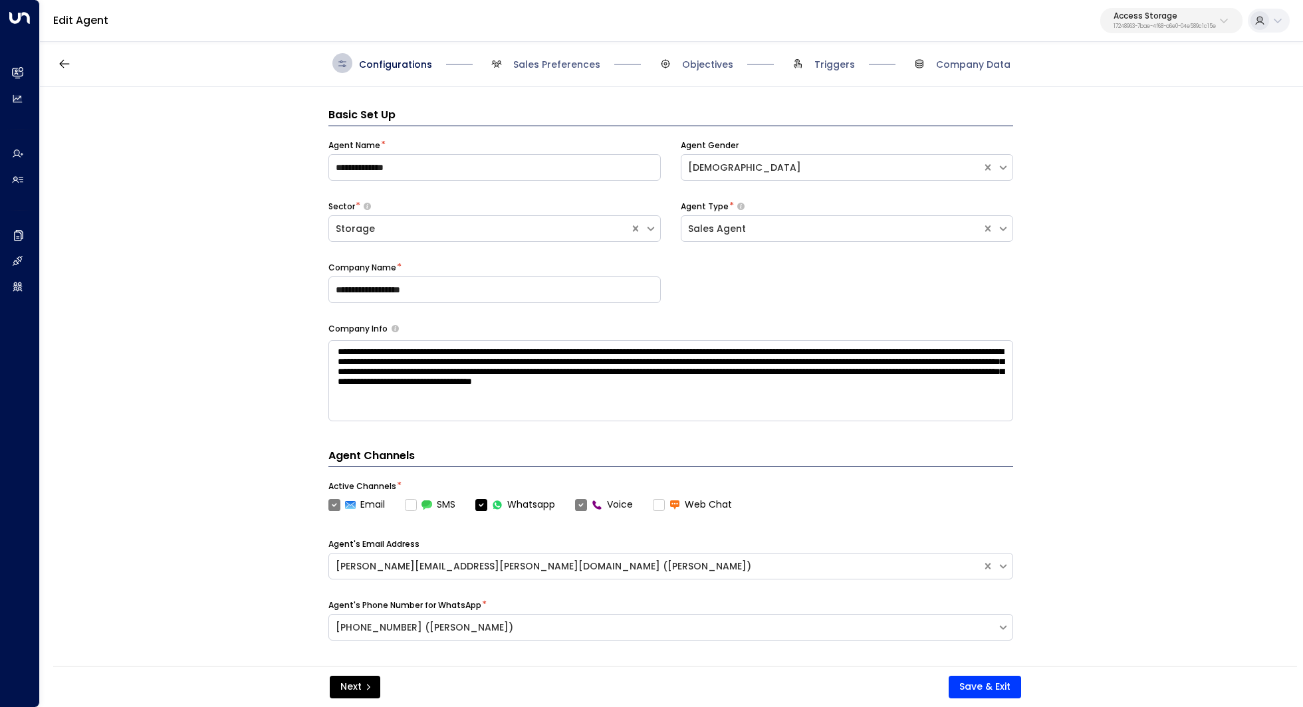
scroll to position [20, 0]
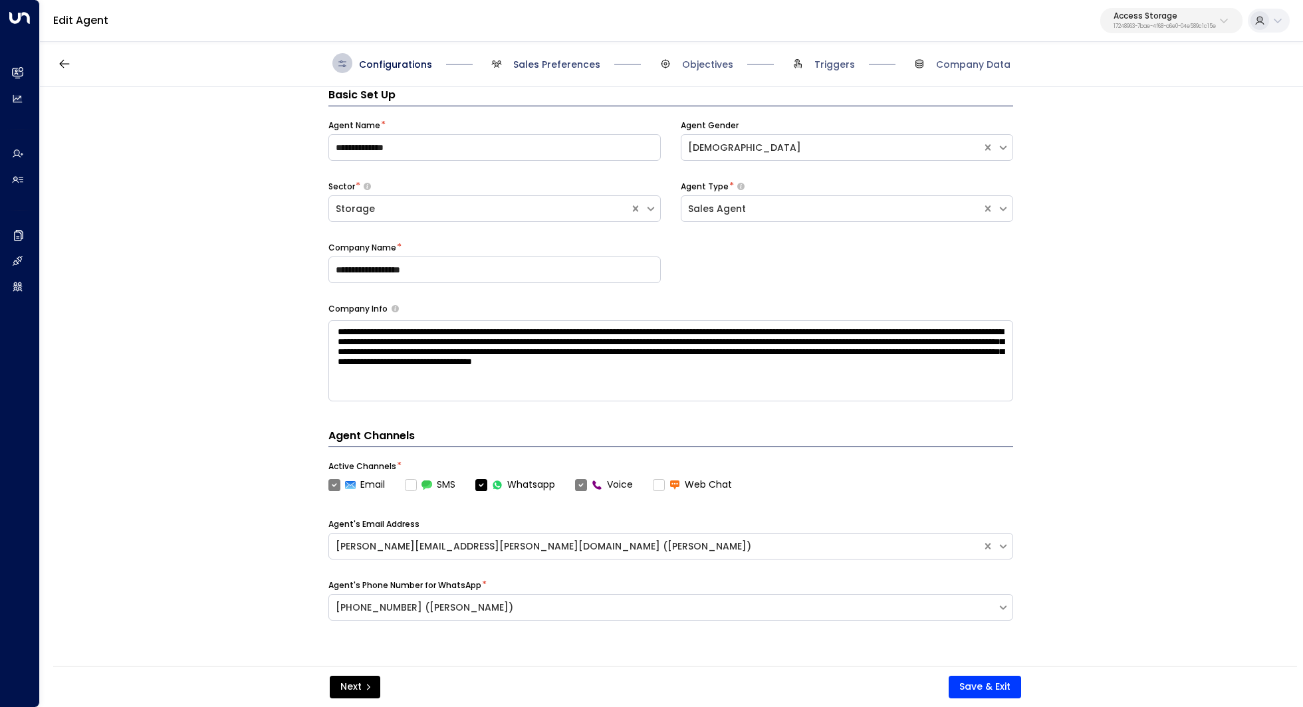
click at [574, 62] on span "Sales Preferences" at bounding box center [556, 64] width 87 height 13
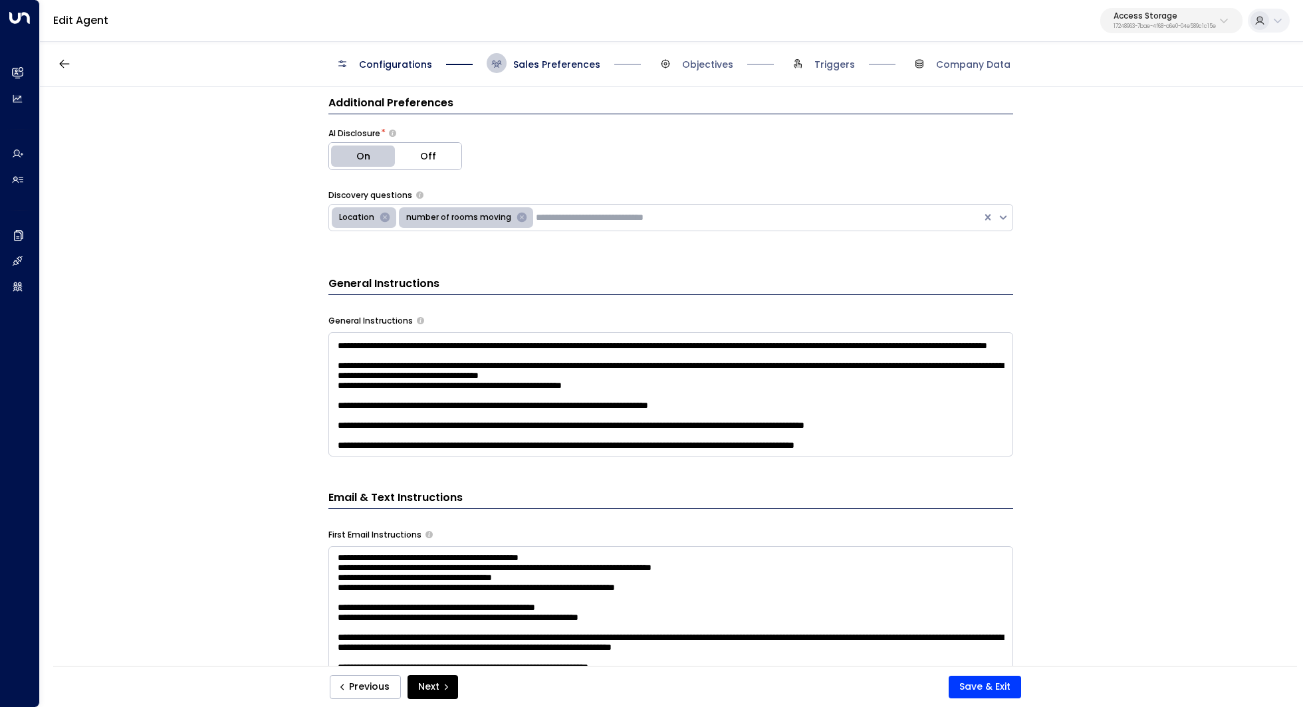
scroll to position [342, 0]
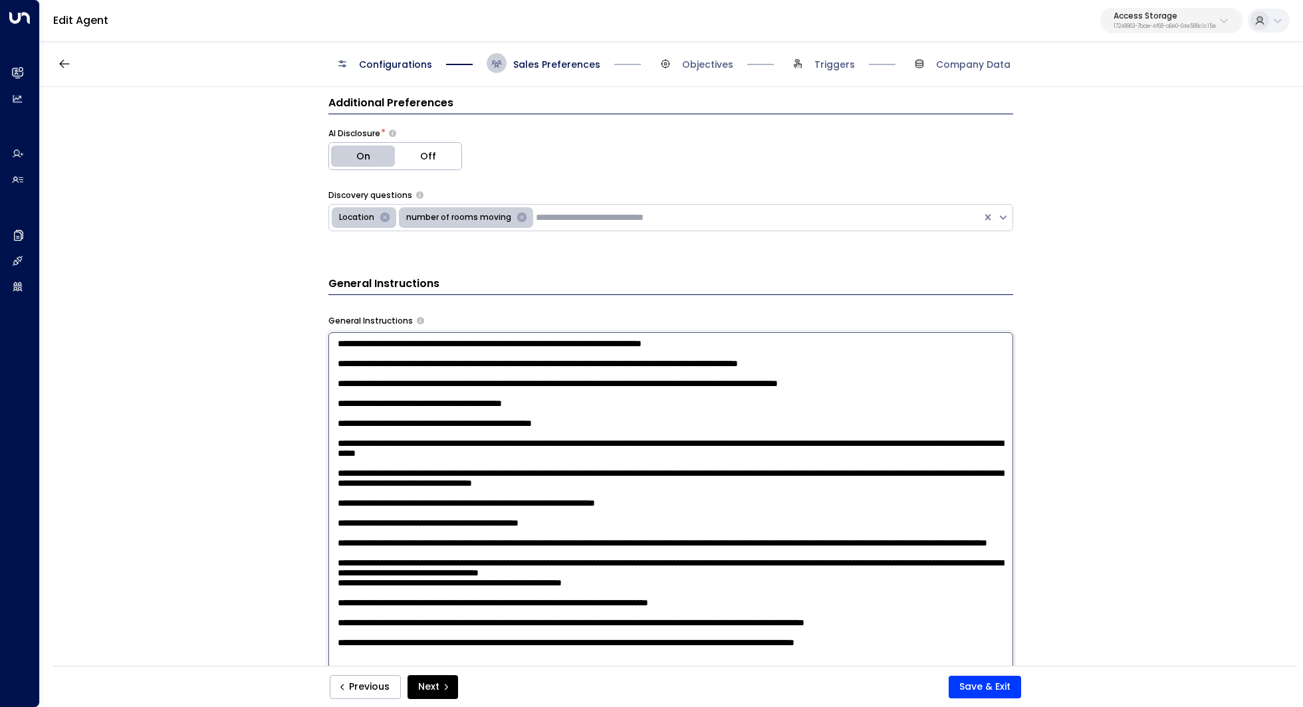
click at [976, 440] on textarea at bounding box center [670, 506] width 685 height 348
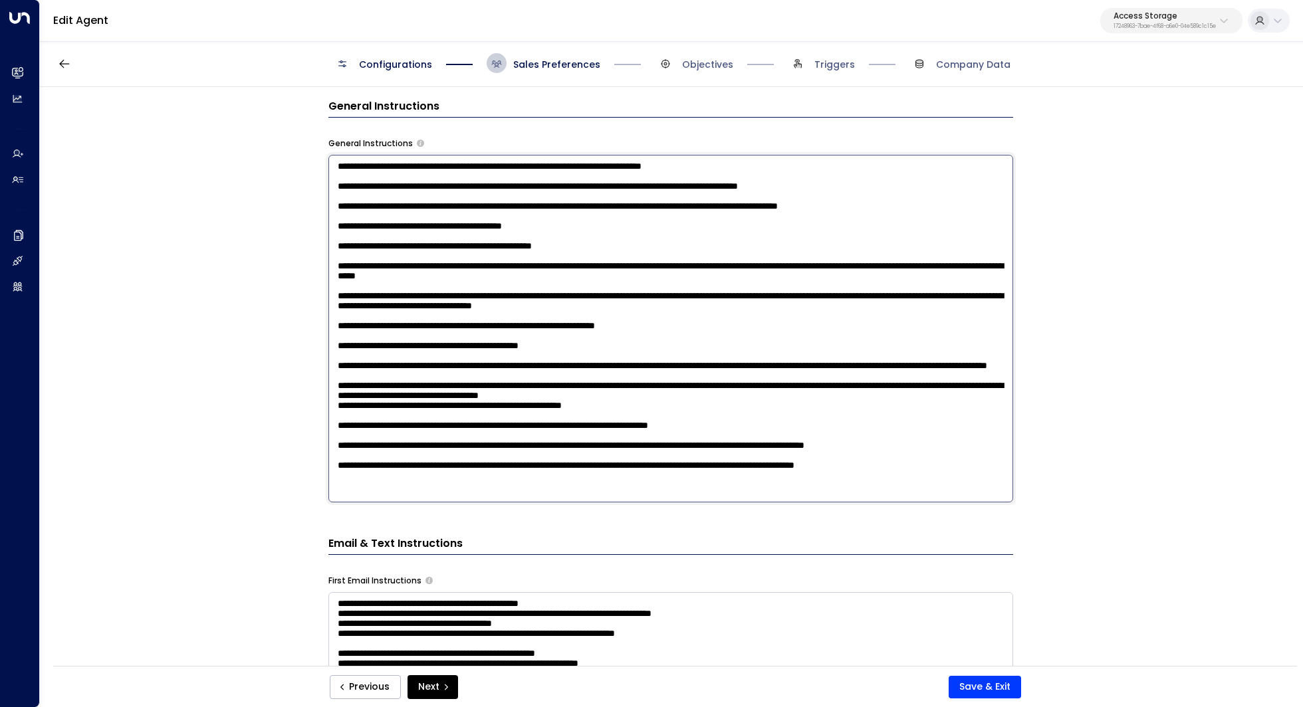
scroll to position [483, 0]
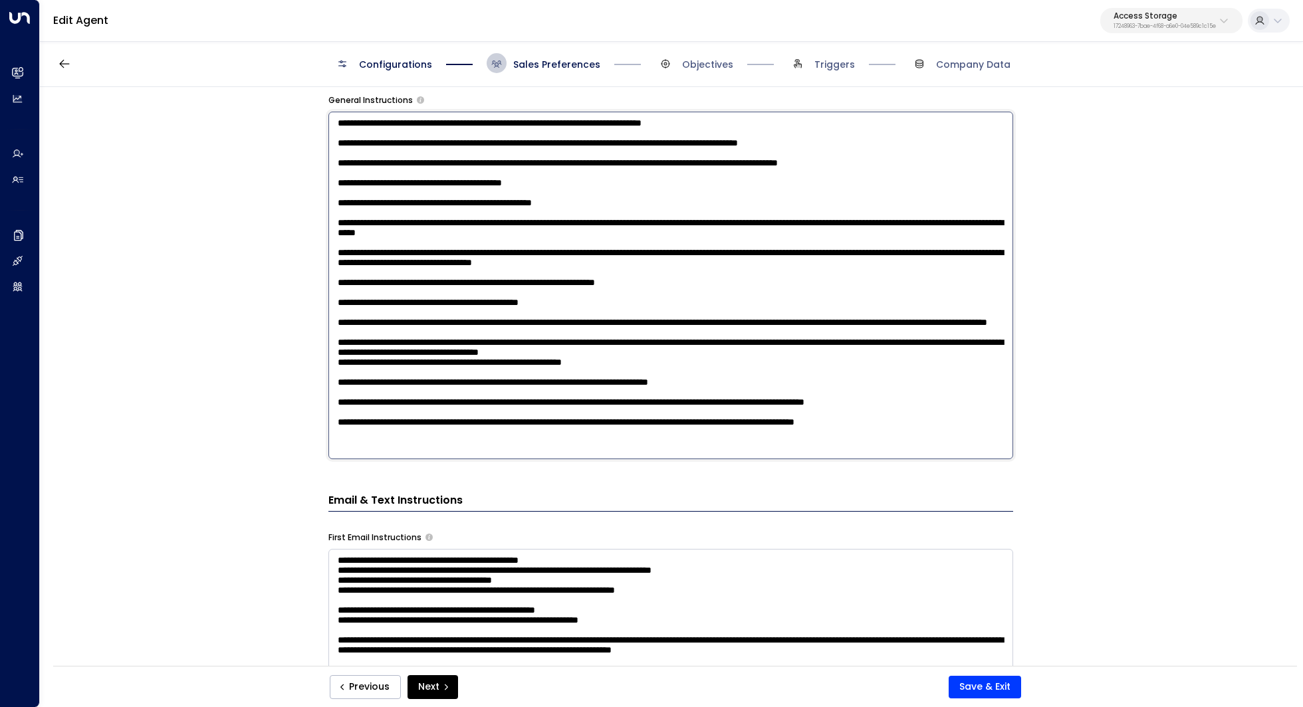
click at [973, 451] on textarea at bounding box center [670, 286] width 685 height 348
paste textarea "**********"
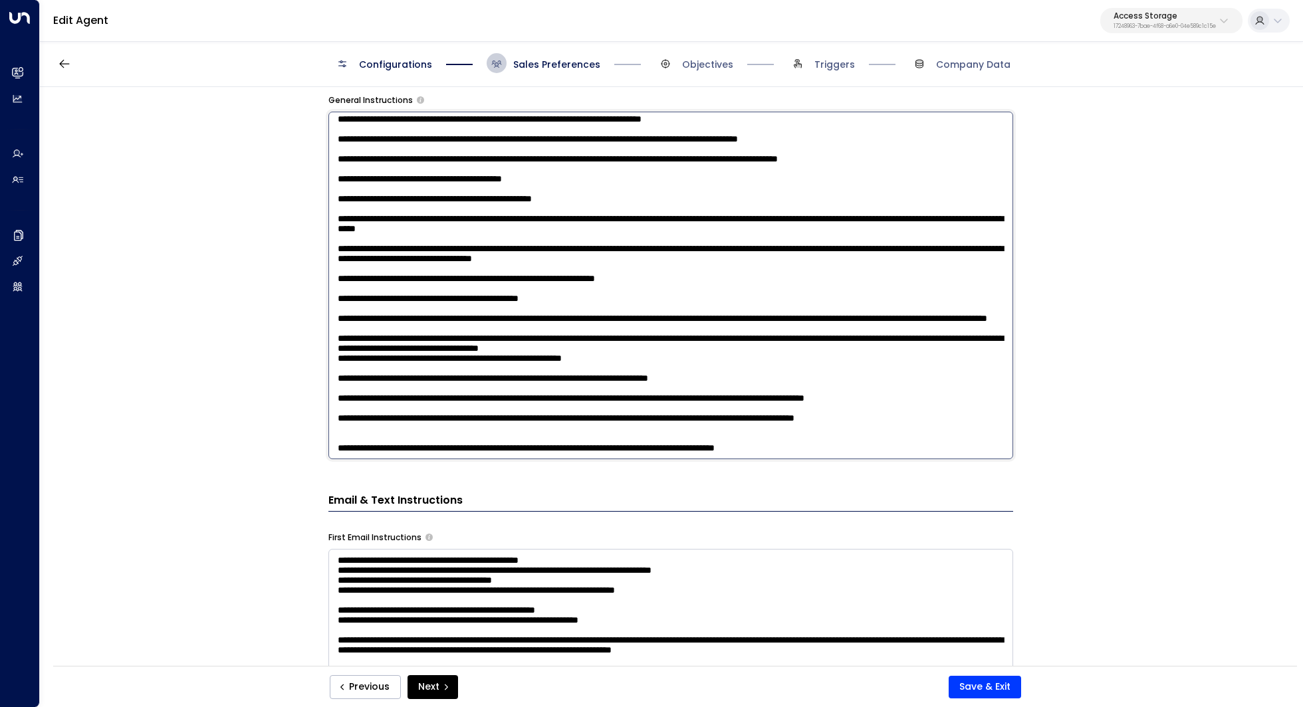
scroll to position [153, 0]
click at [610, 431] on textarea at bounding box center [670, 286] width 685 height 348
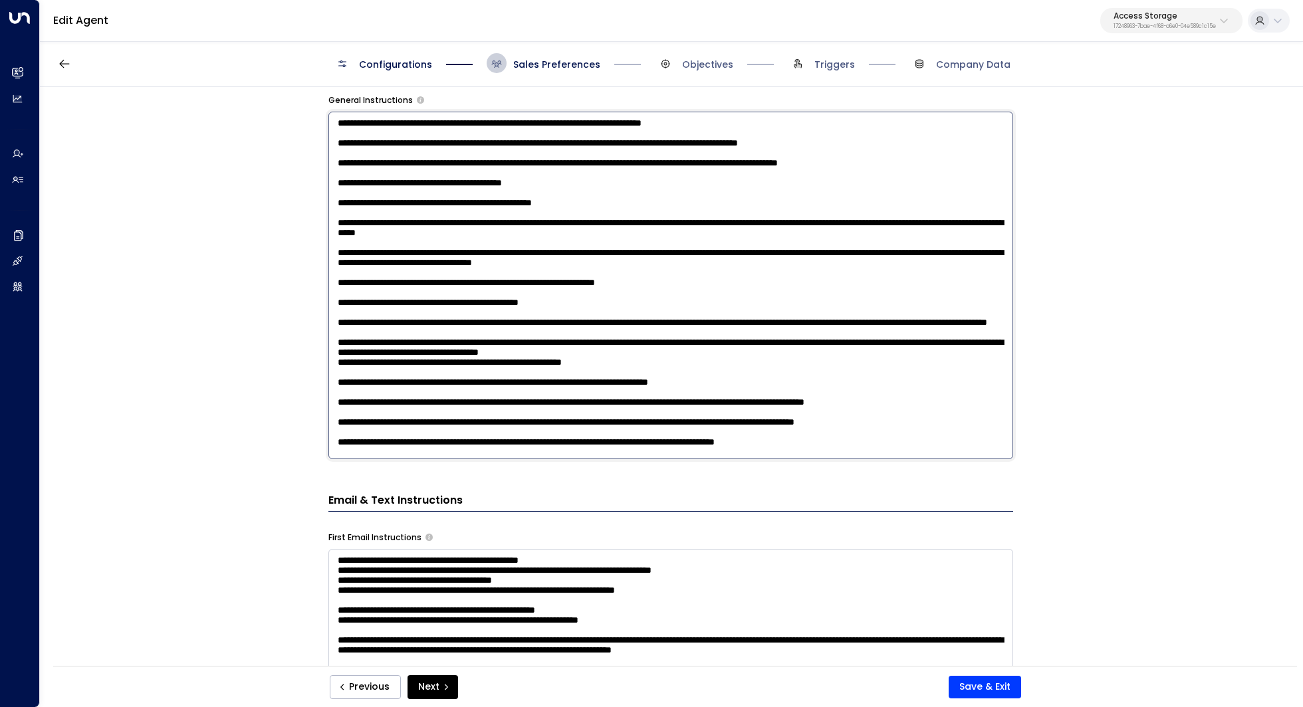
scroll to position [146, 0]
type textarea "**********"
click at [983, 691] on button "Save & Exit" at bounding box center [985, 687] width 72 height 23
